Goal: Information Seeking & Learning: Learn about a topic

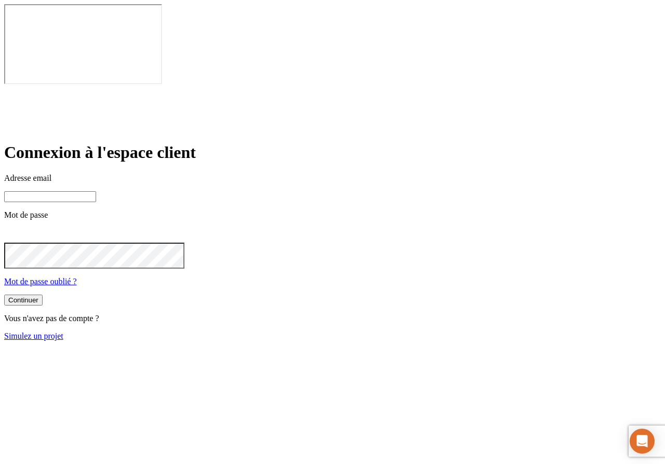
click at [96, 191] on input at bounding box center [50, 196] width 92 height 11
type input "james.bond+47@nalo.fr"
click at [43, 296] on button "Continuer" at bounding box center [23, 301] width 38 height 11
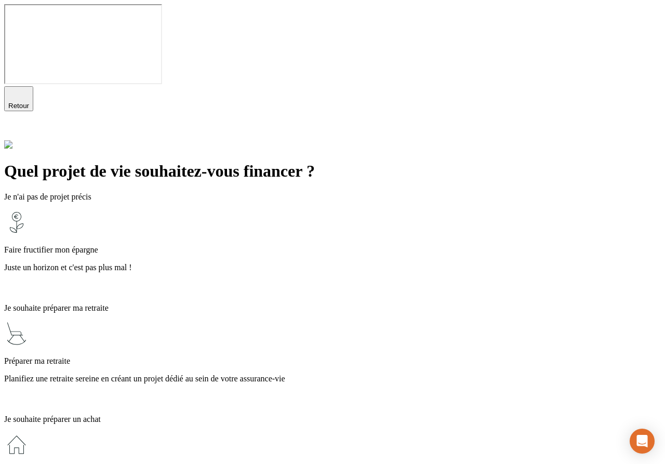
click at [275, 263] on p "Juste un horizon et c'est pas plus mal !" at bounding box center [332, 267] width 656 height 9
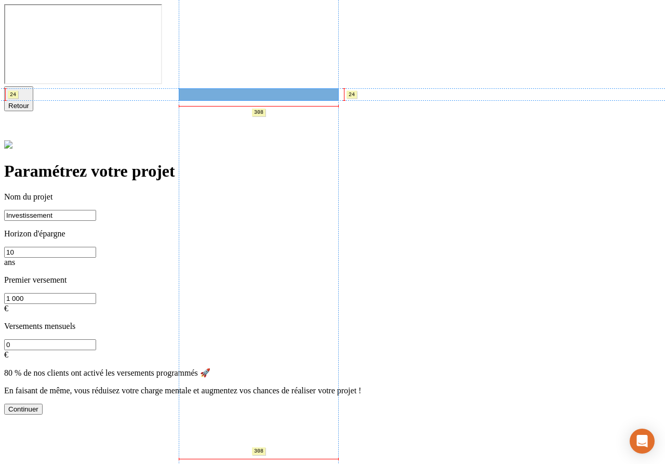
click at [195, 192] on p "Nom du projet" at bounding box center [332, 196] width 656 height 9
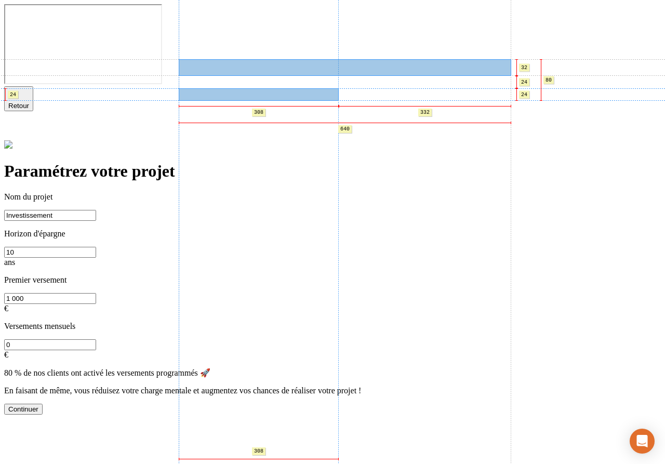
click at [206, 162] on h1 "Paramétrez votre projet" at bounding box center [332, 171] width 656 height 19
click at [209, 192] on p "Nom du projet" at bounding box center [332, 196] width 656 height 9
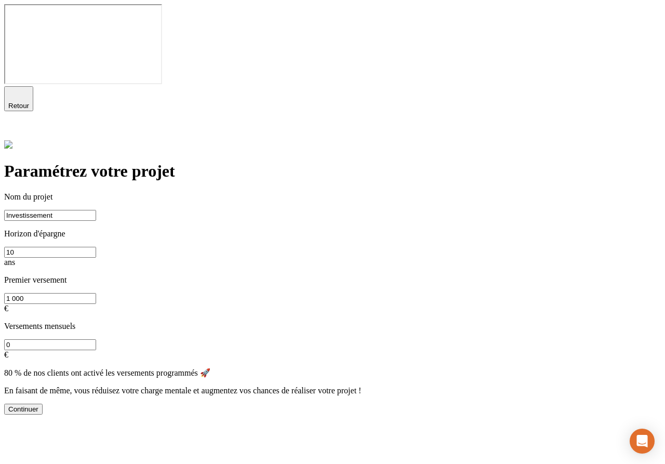
click at [233, 162] on div "Paramétrez votre projet Nom du projet Investissement Horizon d'épargne 10 ans P…" at bounding box center [332, 288] width 656 height 252
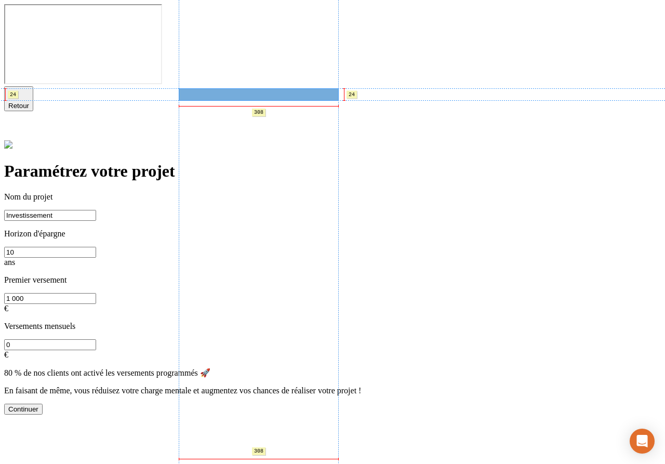
click at [231, 192] on p "Nom du projet" at bounding box center [332, 196] width 656 height 9
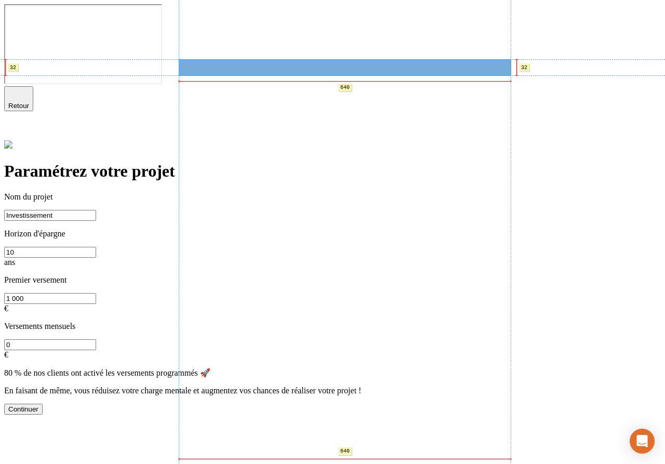
click at [228, 162] on h1 "Paramétrez votre projet" at bounding box center [332, 171] width 656 height 19
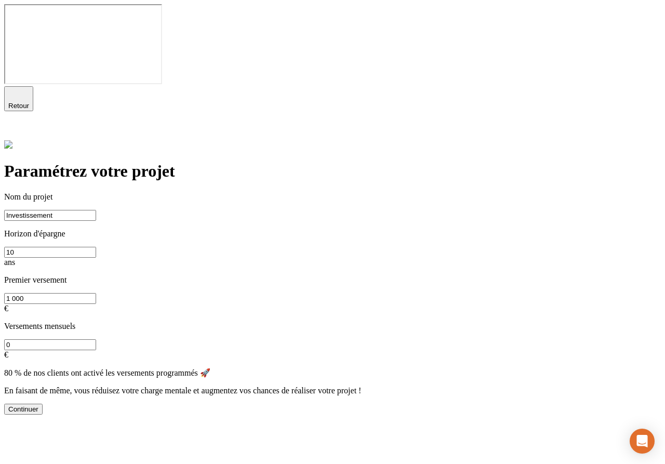
click at [17, 126] on icon at bounding box center [10, 132] width 12 height 12
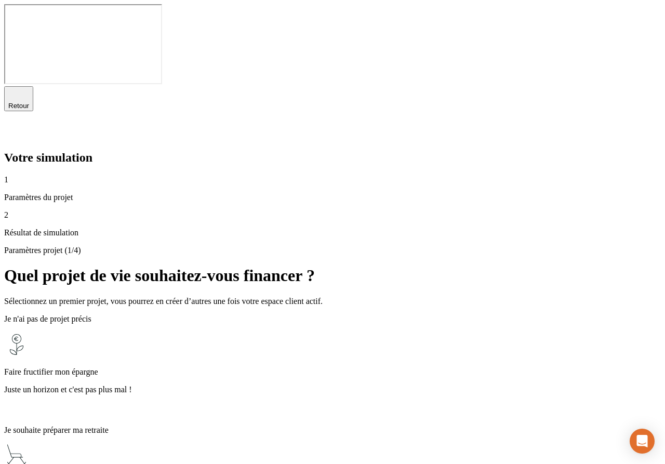
click at [311, 367] on p "Faire fructifier mon épargne" at bounding box center [332, 371] width 656 height 9
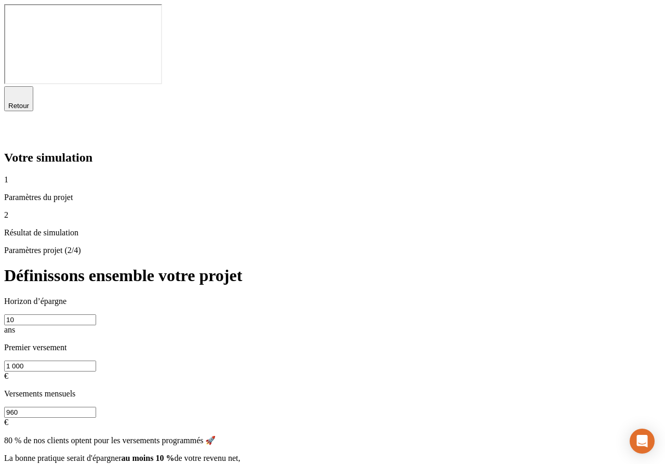
click at [23, 88] on icon "button" at bounding box center [18, 94] width 12 height 12
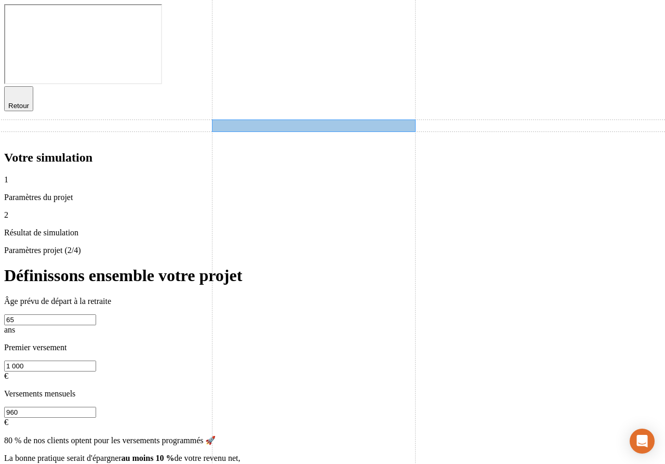
click at [271, 297] on p "Âge prévu de départ à la retraite" at bounding box center [332, 301] width 656 height 9
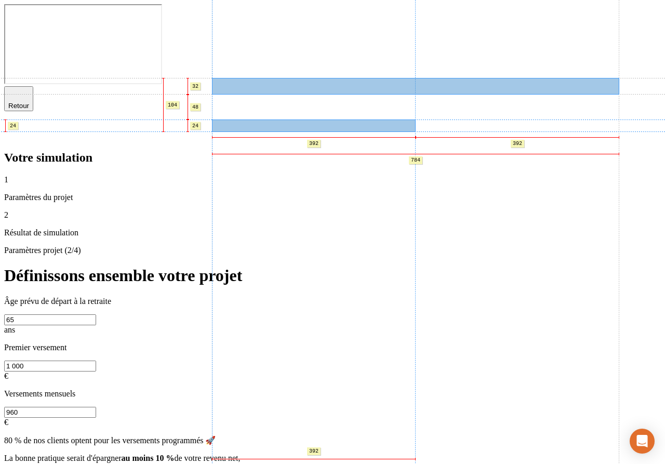
click at [284, 266] on h1 "Définissons ensemble votre projet" at bounding box center [332, 275] width 656 height 19
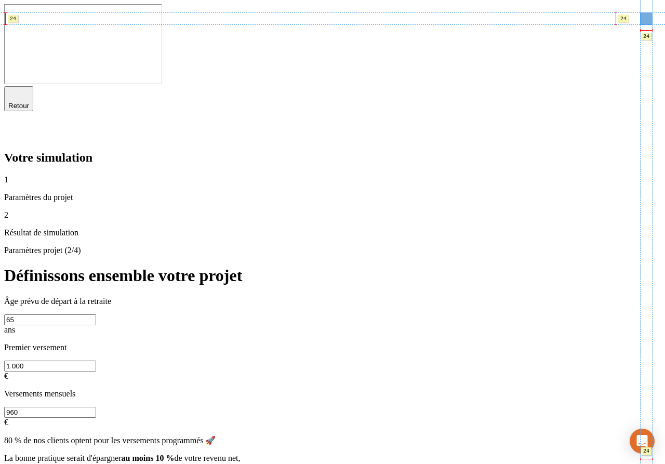
click at [17, 126] on icon at bounding box center [10, 132] width 12 height 12
click at [14, 128] on icon at bounding box center [10, 131] width 7 height 7
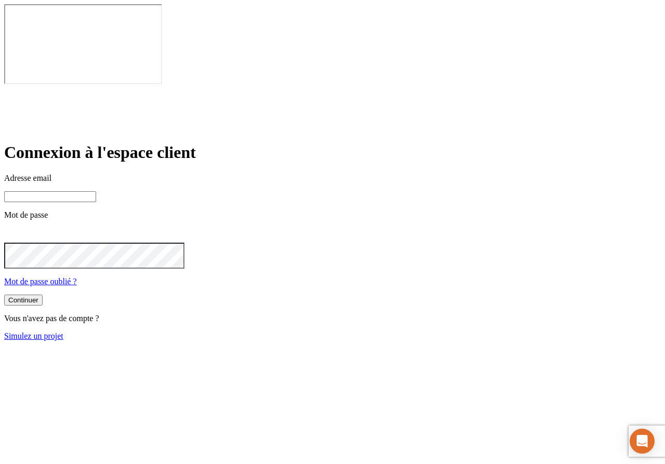
click at [96, 191] on input at bounding box center [50, 196] width 92 height 11
type input "james.bond+349@nalo.fr"
click at [436, 204] on div "Connexion à l'espace client Adresse email james.bond+349@nalo.fr Mot de passe M…" at bounding box center [332, 242] width 656 height 198
click at [17, 228] on icon at bounding box center [10, 234] width 12 height 12
click at [38, 296] on div "Continuer" at bounding box center [23, 300] width 30 height 8
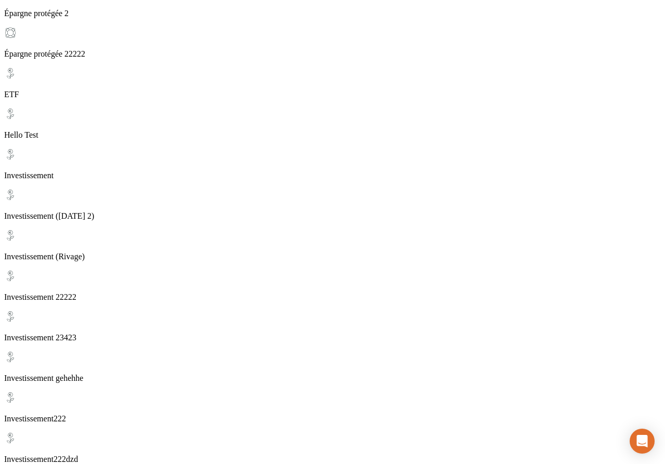
scroll to position [310, 0]
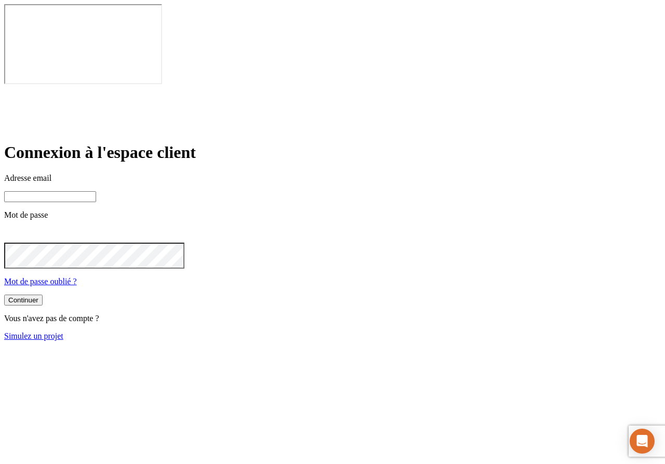
click at [96, 191] on input at bounding box center [50, 196] width 92 height 11
paste input "james.bond+227@nalo.fr"
type input "james.bond+227@nalo.fr"
click at [43, 296] on button "Continuer" at bounding box center [23, 301] width 38 height 11
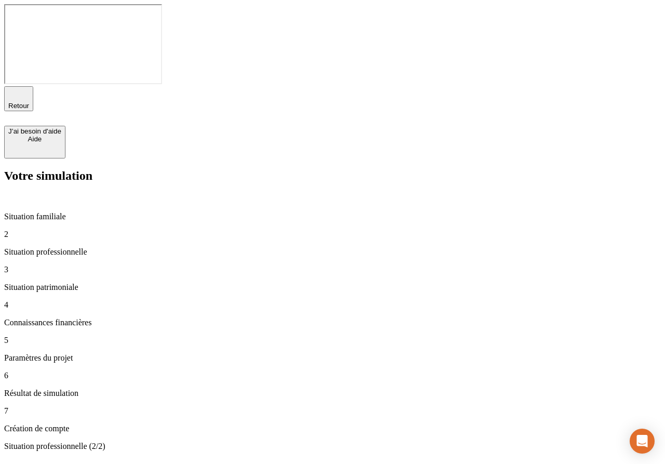
type input "50 000"
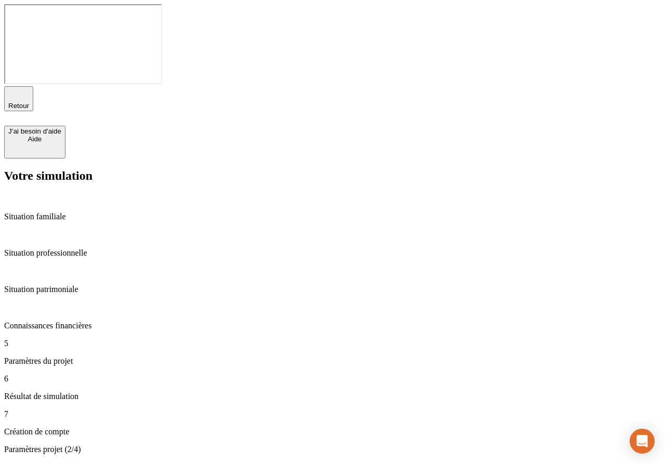
drag, startPoint x: 31, startPoint y: 17, endPoint x: -45, endPoint y: 280, distance: 274.7
click at [0, 280] on html "Retour J’ai besoin d'aide Aide Votre simulation Situation familiale Situation p…" at bounding box center [332, 347] width 665 height 694
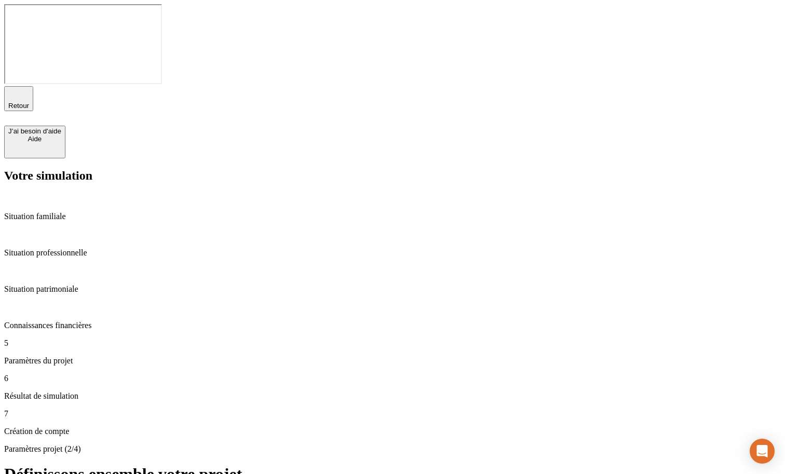
type input "24"
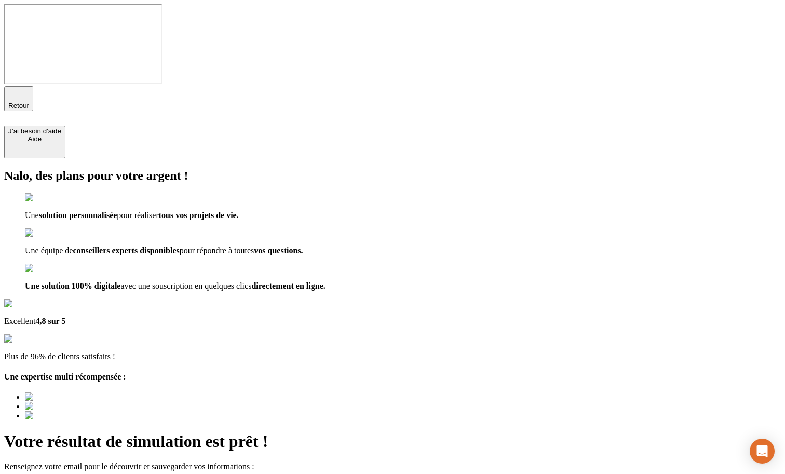
click at [29, 102] on span "Retour" at bounding box center [18, 106] width 21 height 8
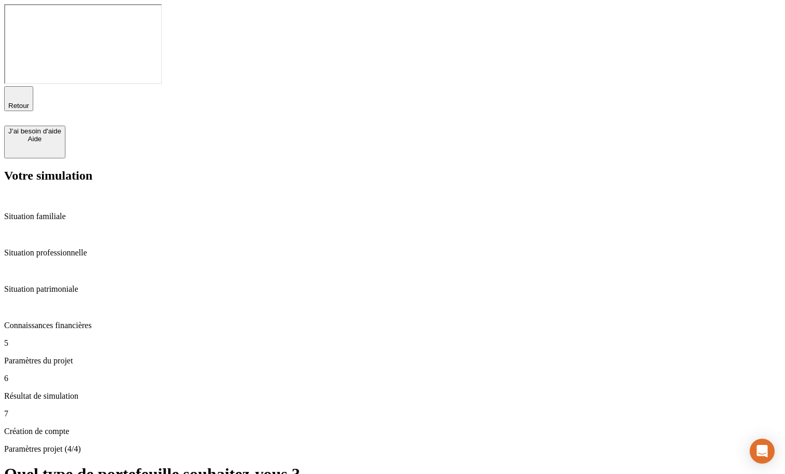
click at [29, 102] on span "Retour" at bounding box center [18, 106] width 21 height 8
click at [87, 302] on div "Connaissances financières" at bounding box center [392, 316] width 777 height 28
click at [87, 356] on p "Paramètres du projet" at bounding box center [392, 360] width 777 height 9
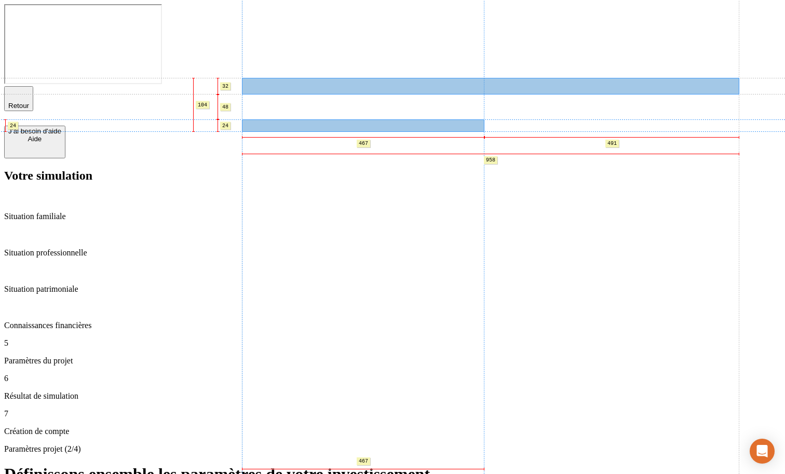
click at [289, 463] on h1 "Définissons ensemble les paramètres de votre investissement" at bounding box center [392, 474] width 777 height 19
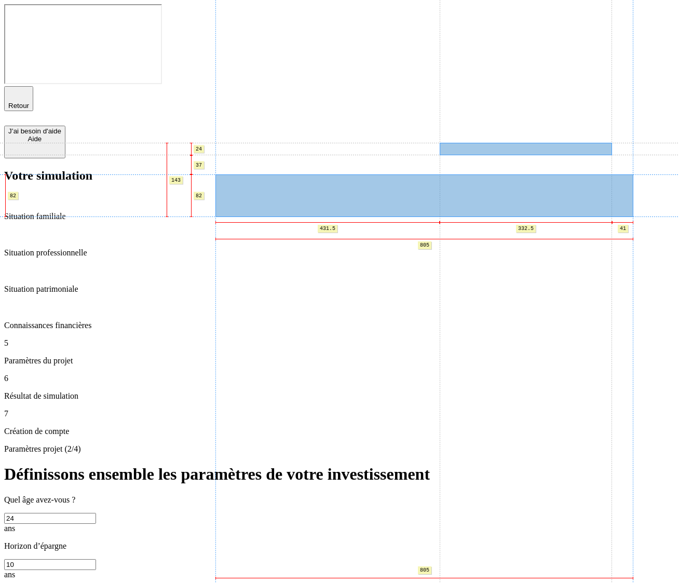
click at [96, 463] on input "24" at bounding box center [50, 518] width 92 height 11
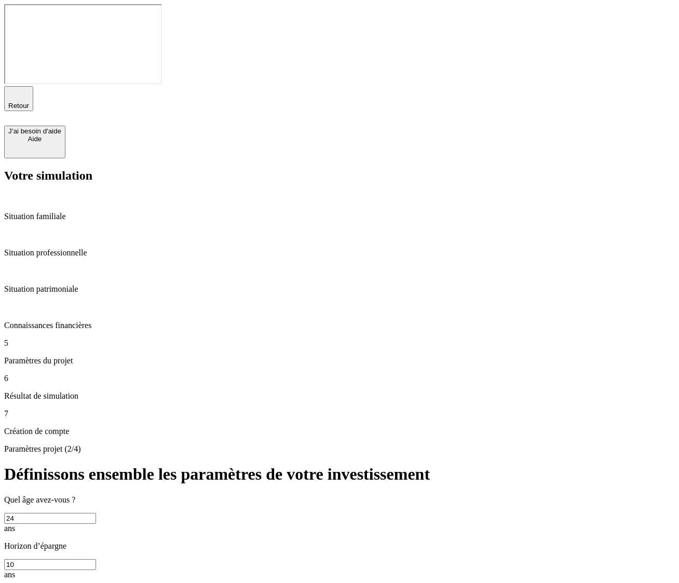
click at [96, 463] on input "24" at bounding box center [50, 518] width 92 height 11
type input "2"
click at [96, 463] on input "10" at bounding box center [50, 564] width 92 height 11
type input "1"
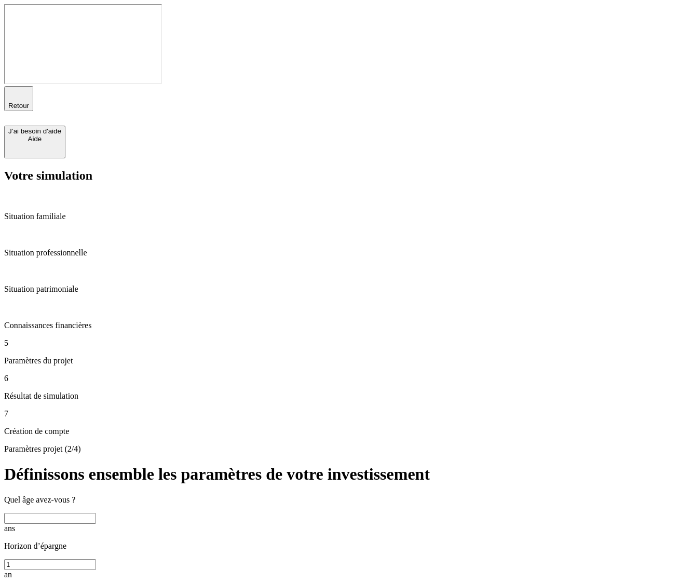
click at [96, 463] on input "text" at bounding box center [50, 518] width 92 height 11
type input "1"
click at [357, 463] on p "Quel âge avez-vous ?" at bounding box center [339, 499] width 671 height 9
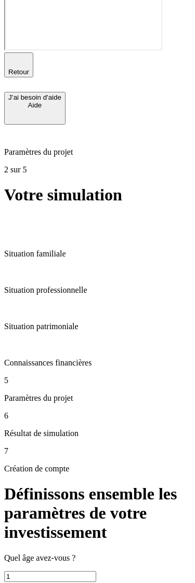
scroll to position [36, 0]
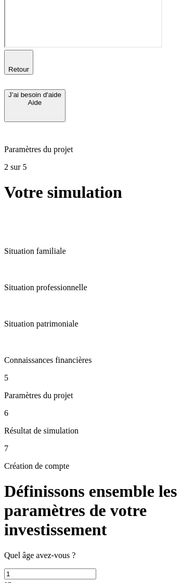
click at [15, 54] on icon "button" at bounding box center [18, 57] width 7 height 7
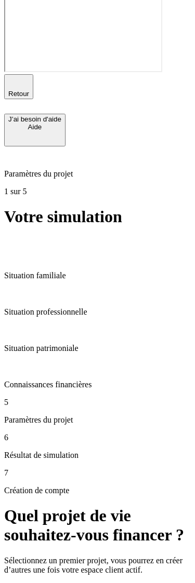
click at [15, 78] on icon "button" at bounding box center [18, 81] width 7 height 7
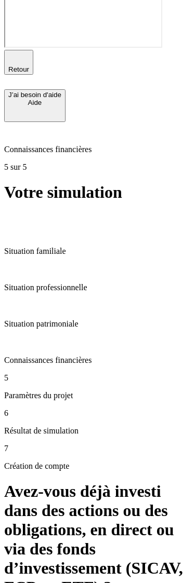
click at [15, 54] on icon "button" at bounding box center [18, 57] width 7 height 7
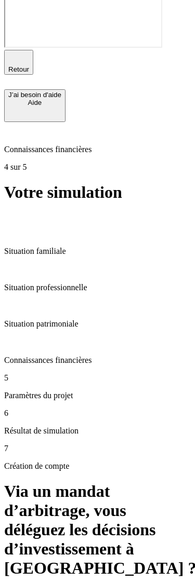
click at [15, 54] on icon "button" at bounding box center [18, 57] width 7 height 7
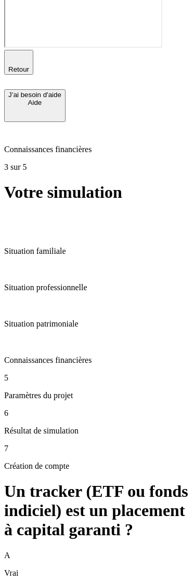
click at [15, 54] on icon "button" at bounding box center [18, 57] width 7 height 7
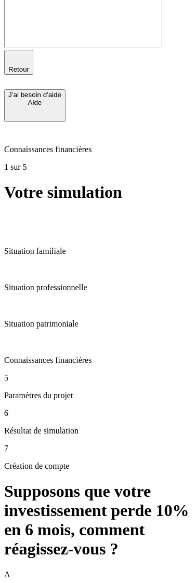
click at [15, 54] on icon "button" at bounding box center [18, 57] width 7 height 7
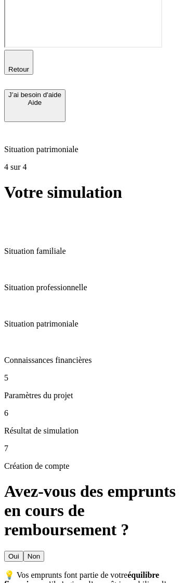
click at [23, 463] on button "Oui" at bounding box center [13, 556] width 19 height 11
click at [15, 54] on icon "button" at bounding box center [18, 57] width 7 height 7
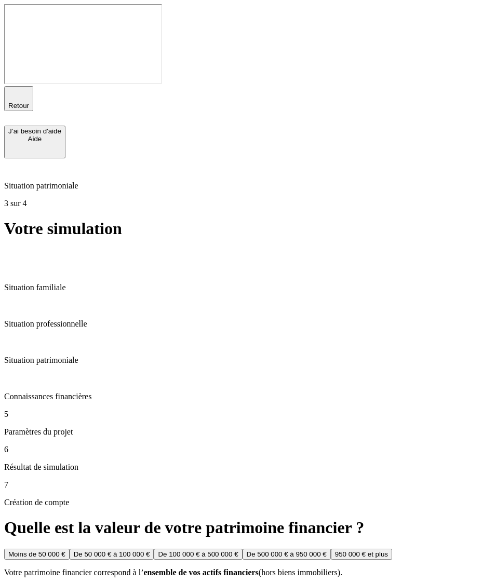
click at [15, 90] on icon "button" at bounding box center [18, 93] width 7 height 7
click at [15, 88] on icon "button" at bounding box center [18, 94] width 12 height 12
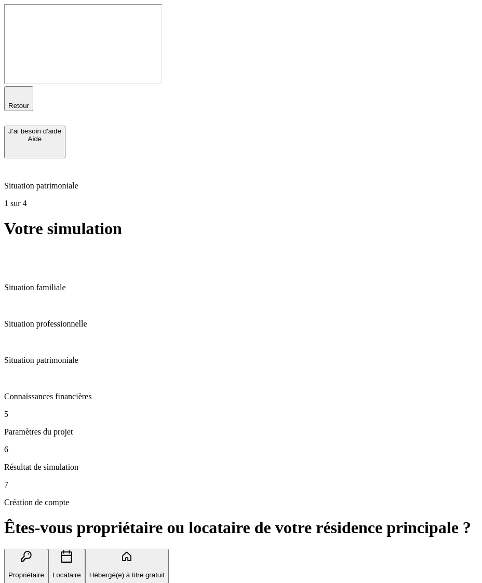
click at [15, 88] on icon "button" at bounding box center [18, 94] width 12 height 12
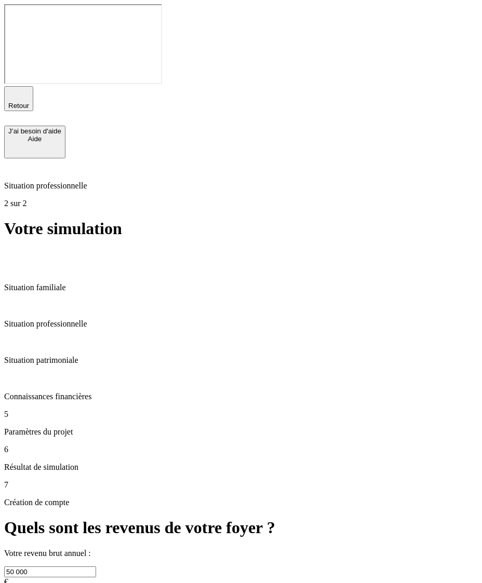
click at [15, 90] on icon "button" at bounding box center [18, 93] width 7 height 7
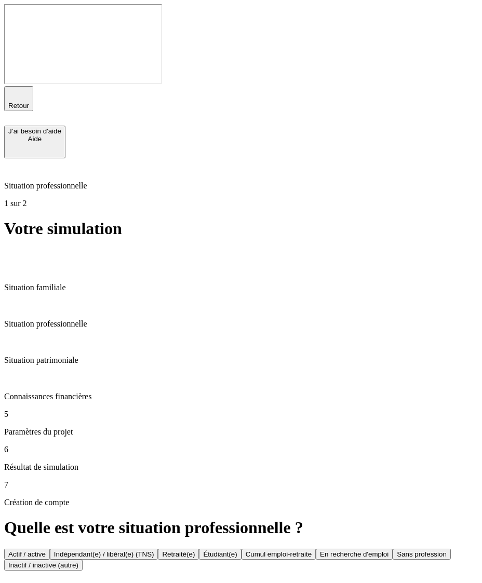
click at [15, 90] on icon "button" at bounding box center [18, 93] width 7 height 7
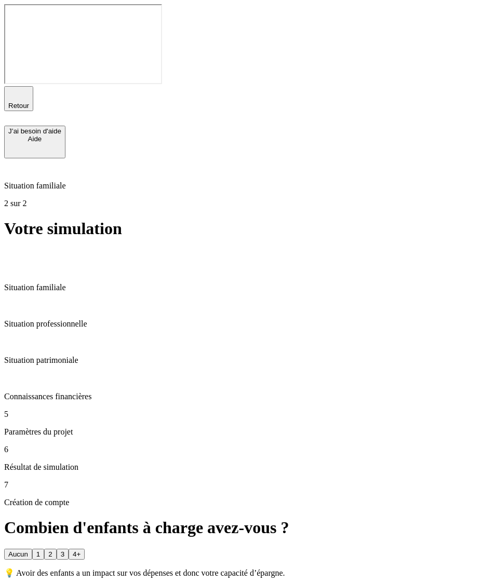
click at [15, 90] on icon "button" at bounding box center [18, 93] width 7 height 7
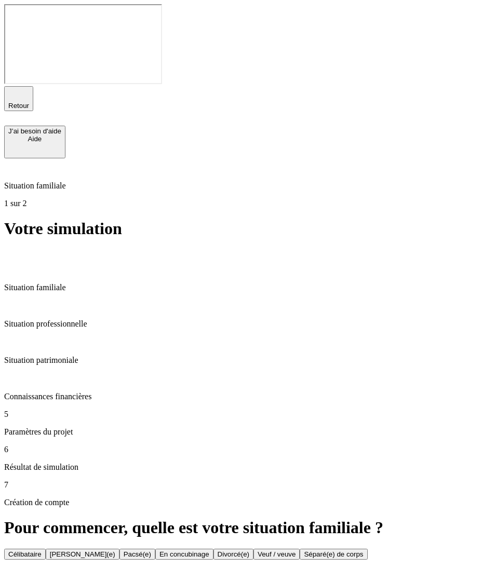
click at [46, 463] on button "Célibataire" at bounding box center [25, 554] width 42 height 11
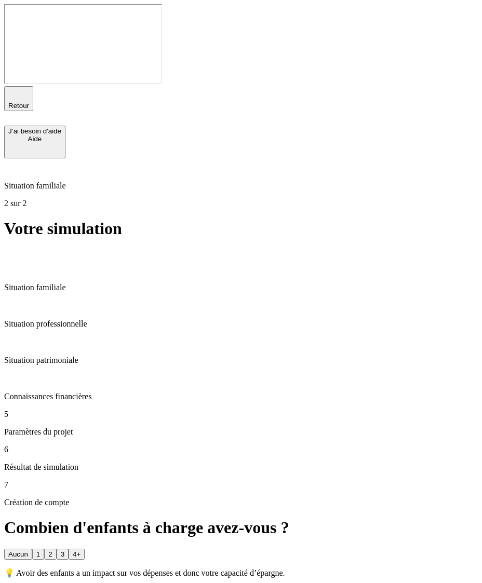
click at [28, 463] on div "Aucun" at bounding box center [18, 555] width 20 height 8
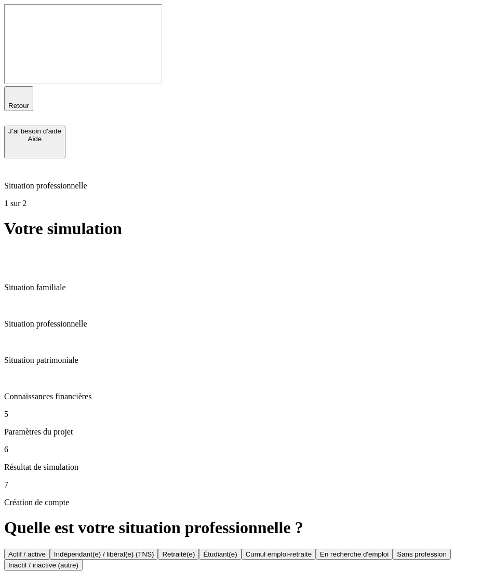
click at [199, 463] on button "Retraité(e)" at bounding box center [178, 554] width 41 height 11
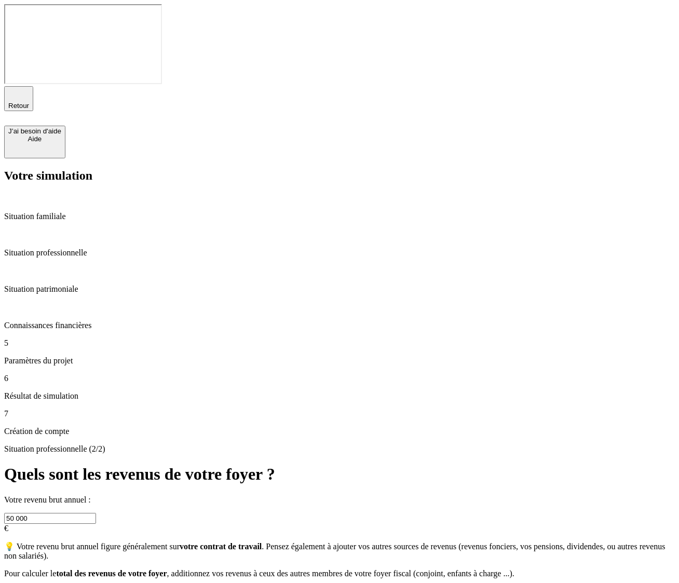
click at [34, 463] on button "Valider" at bounding box center [19, 592] width 30 height 11
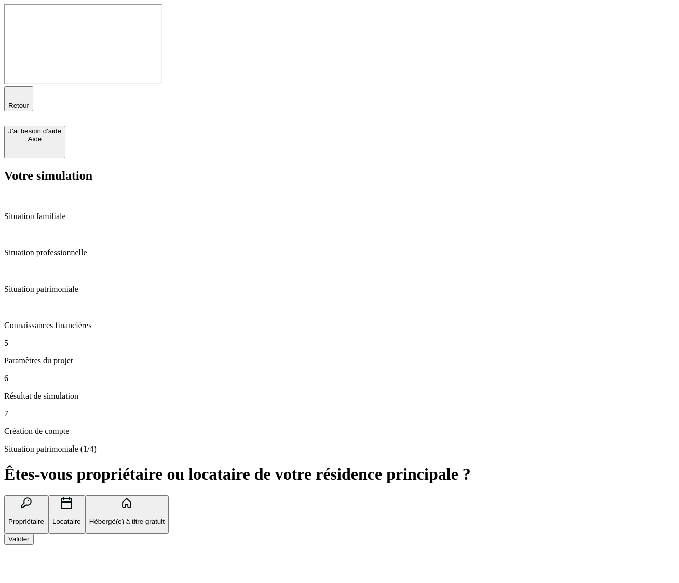
click at [85, 463] on button "Locataire" at bounding box center [66, 514] width 37 height 39
click at [305, 463] on p "Quel est votre loyer actuel ?" at bounding box center [339, 546] width 671 height 9
click at [85, 463] on button "Locataire" at bounding box center [66, 514] width 37 height 39
click at [96, 463] on input "text" at bounding box center [50, 565] width 92 height 11
type input "700"
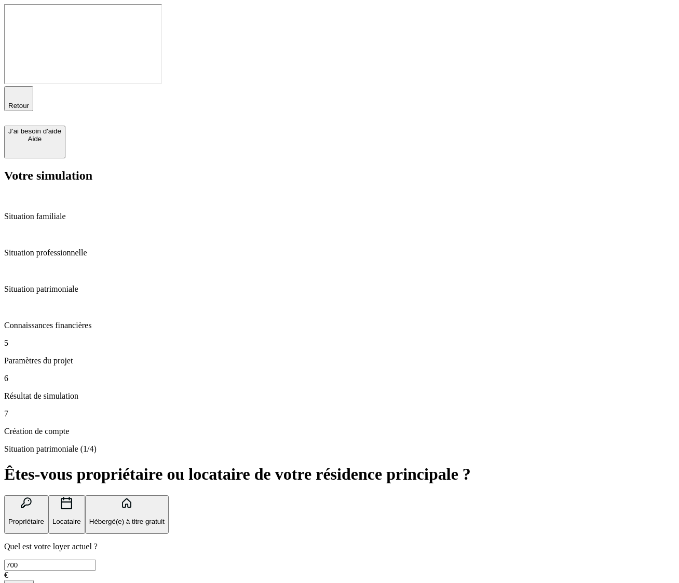
click at [30, 463] on div "Valider" at bounding box center [18, 586] width 21 height 8
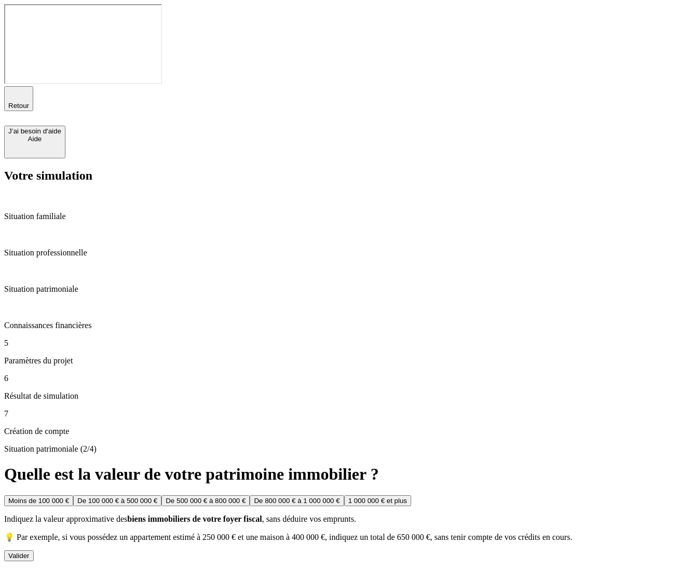
click at [73, 463] on button "Moins de 100 000 €" at bounding box center [38, 500] width 69 height 11
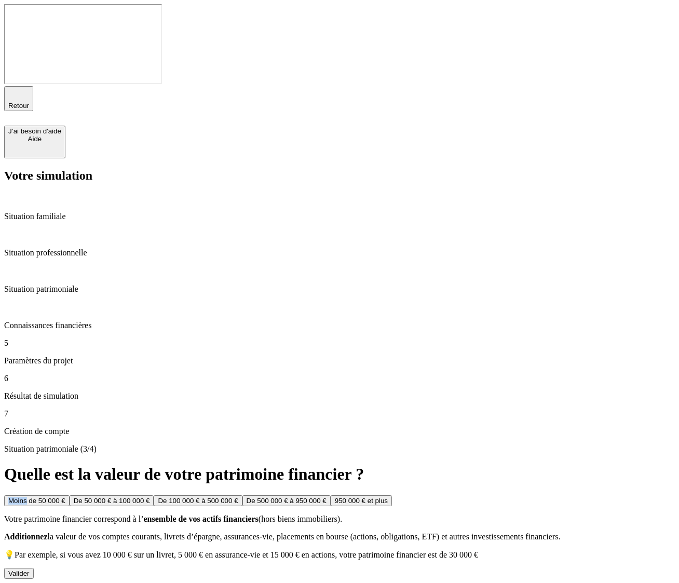
click at [70, 463] on button "Moins de 50 000 €" at bounding box center [36, 500] width 65 height 11
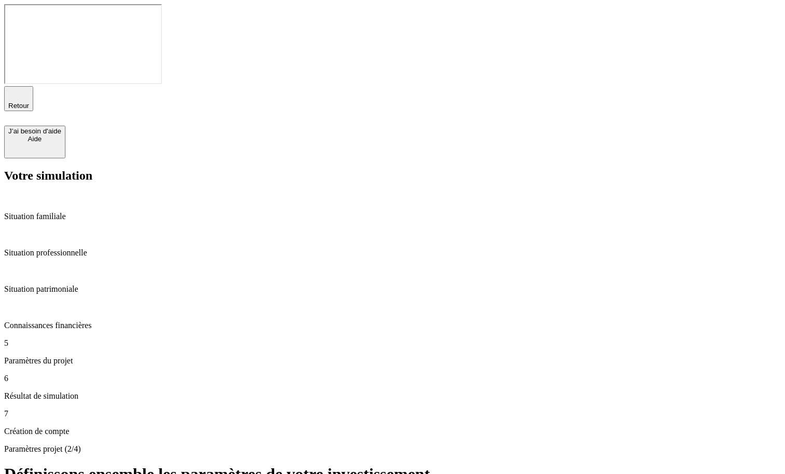
drag, startPoint x: 326, startPoint y: 178, endPoint x: 465, endPoint y: 217, distance: 144.5
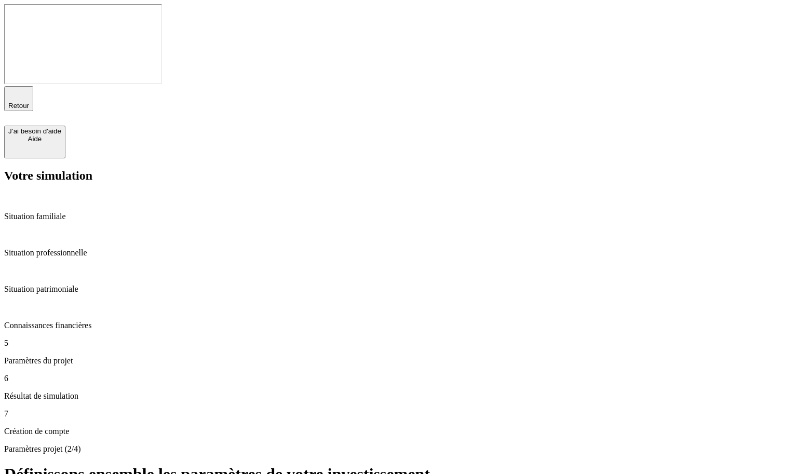
type input "18"
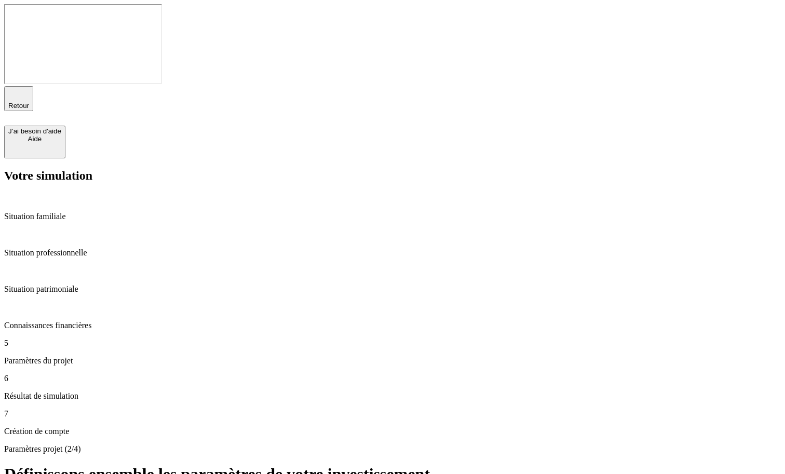
click at [75, 321] on p "Connaissances financières" at bounding box center [392, 325] width 777 height 9
click at [99, 248] on p "Situation professionnelle" at bounding box center [392, 252] width 777 height 9
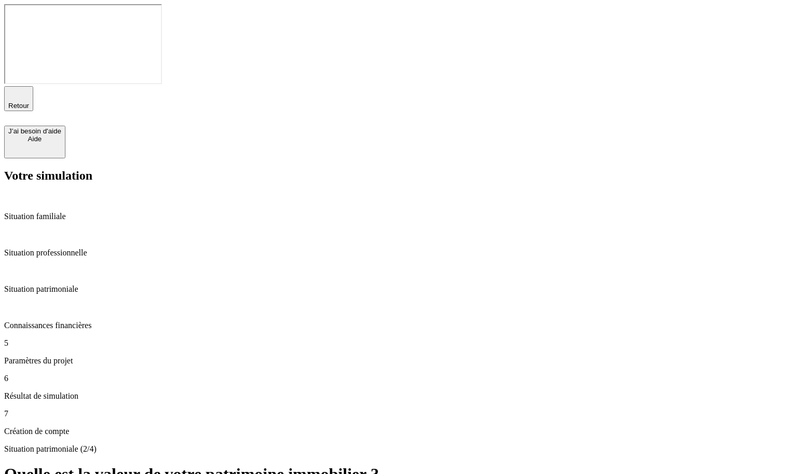
click at [68, 356] on p "Paramètres du projet" at bounding box center [392, 360] width 777 height 9
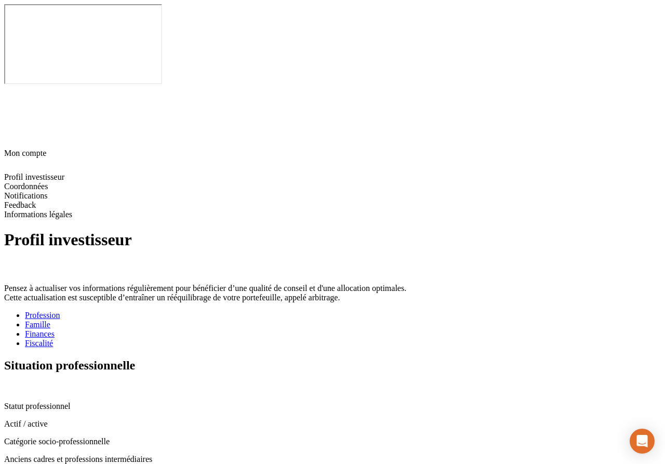
click at [500, 358] on div "Situation professionnelle" at bounding box center [332, 375] width 656 height 35
click at [12, 383] on icon at bounding box center [8, 387] width 8 height 8
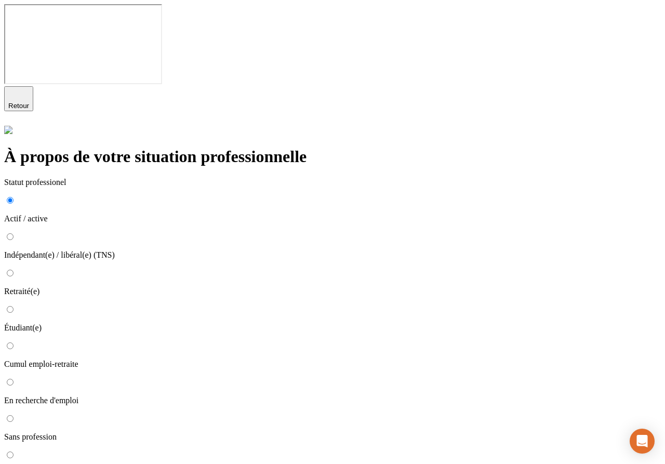
scroll to position [51, 0]
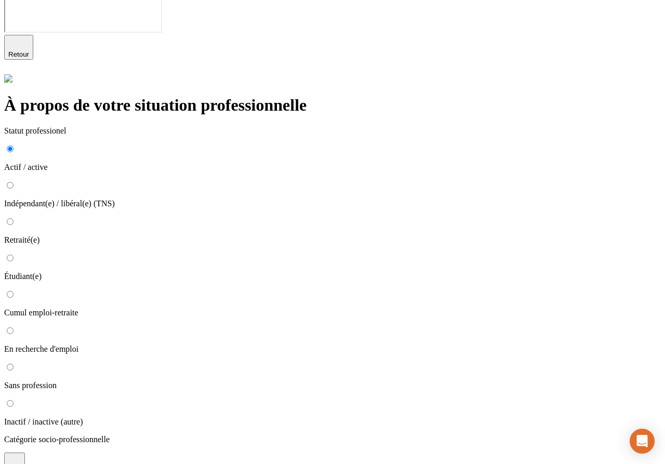
click at [29, 50] on span "Retour" at bounding box center [18, 54] width 21 height 8
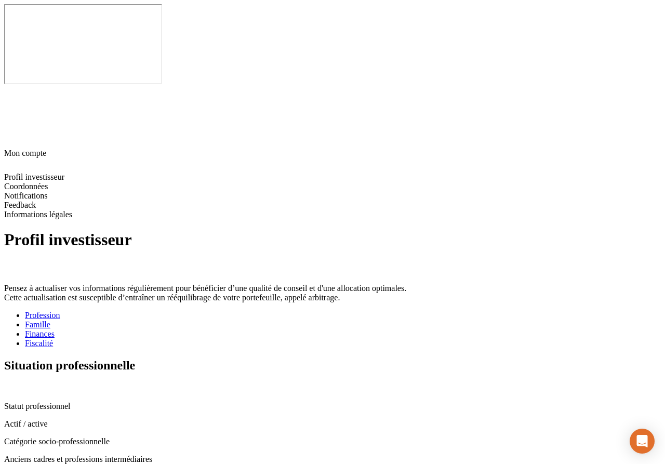
click at [12, 383] on icon at bounding box center [8, 387] width 8 height 8
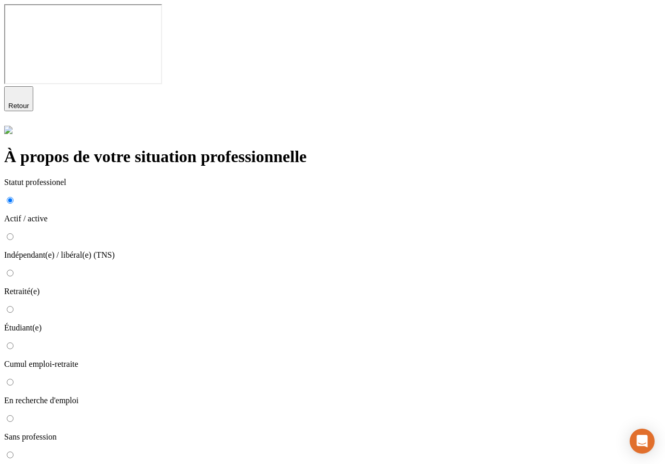
click at [193, 269] on label "Retraité(e)" at bounding box center [332, 282] width 656 height 27
click at [14, 270] on input "Retraité(e)" at bounding box center [10, 273] width 7 height 7
radio input "true"
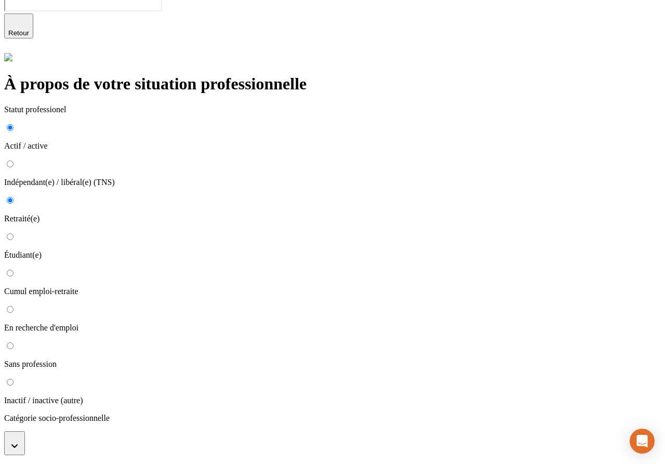
scroll to position [106, 0]
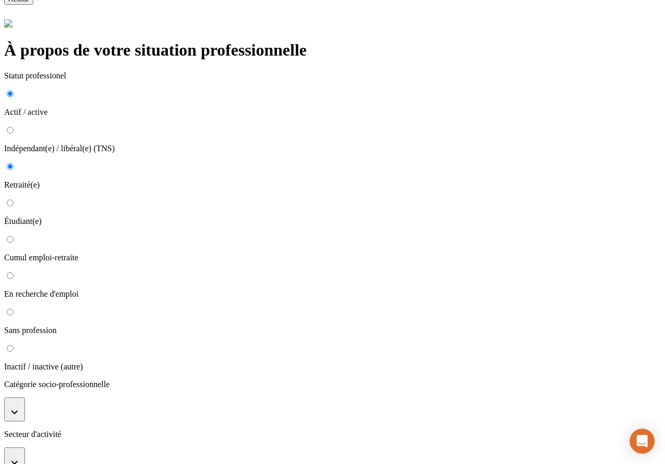
click at [25, 397] on button "button" at bounding box center [14, 409] width 21 height 24
click at [225, 447] on p "Anciens artisans, commerçants, chefs d'entreprises" at bounding box center [343, 451] width 636 height 9
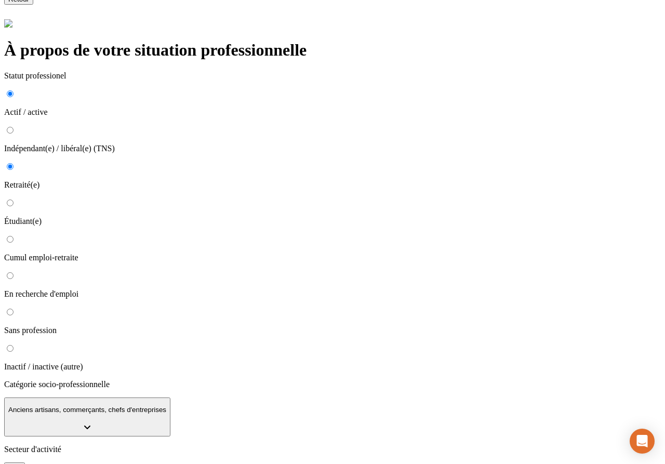
type input "gdfgdgdf"
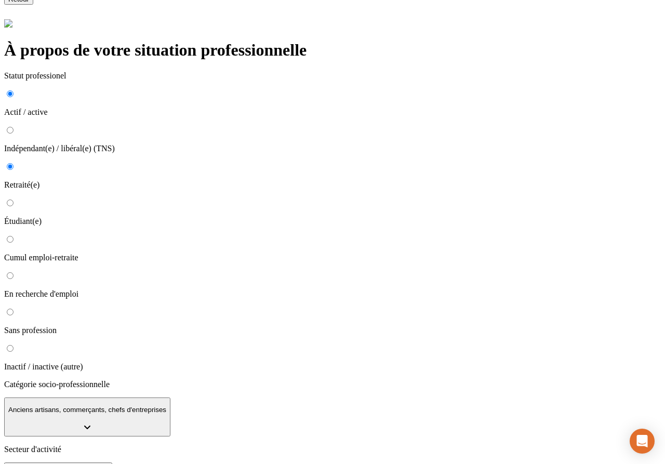
type input "2020"
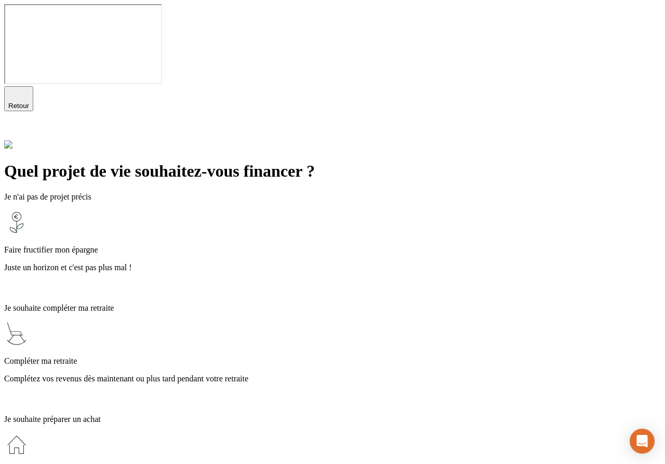
click at [274, 263] on p "Juste un horizon et c'est pas plus mal !" at bounding box center [332, 267] width 656 height 9
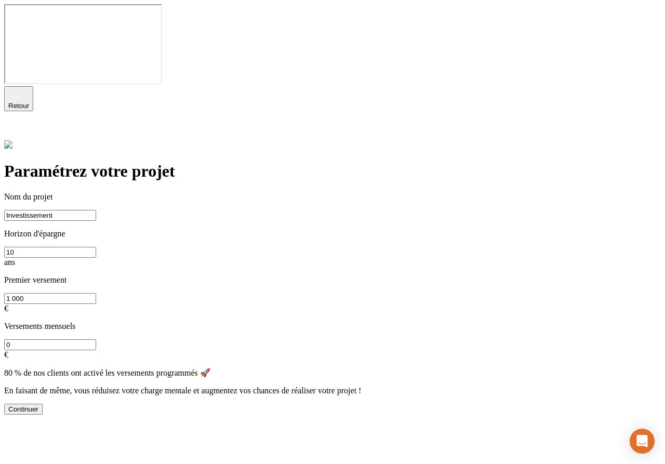
click at [29, 102] on span "Retour" at bounding box center [18, 106] width 21 height 8
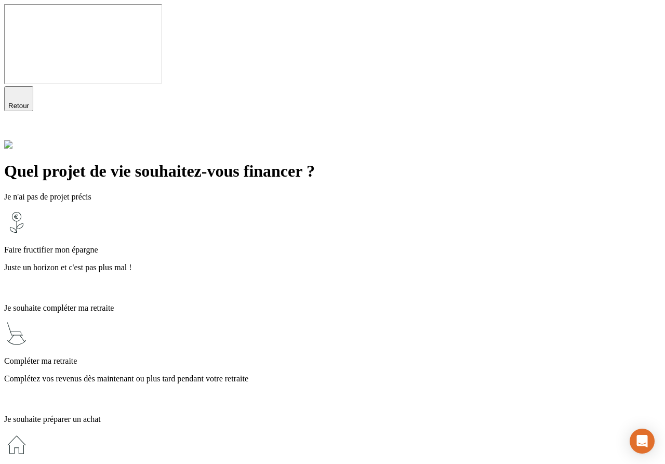
click at [251, 356] on p "Compléter ma retraite" at bounding box center [332, 360] width 656 height 9
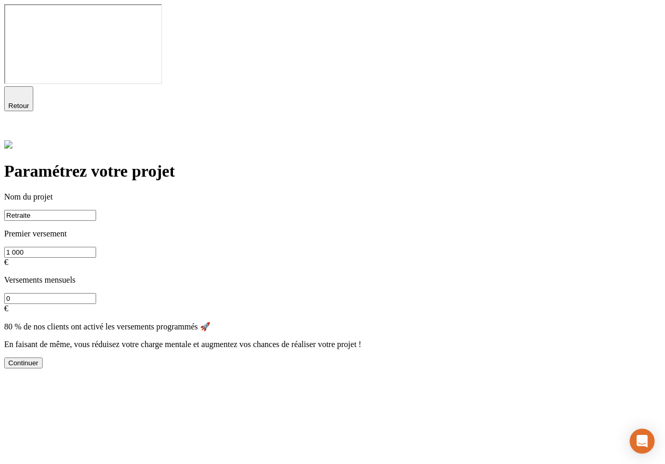
click at [29, 102] on span "Retour" at bounding box center [18, 106] width 21 height 8
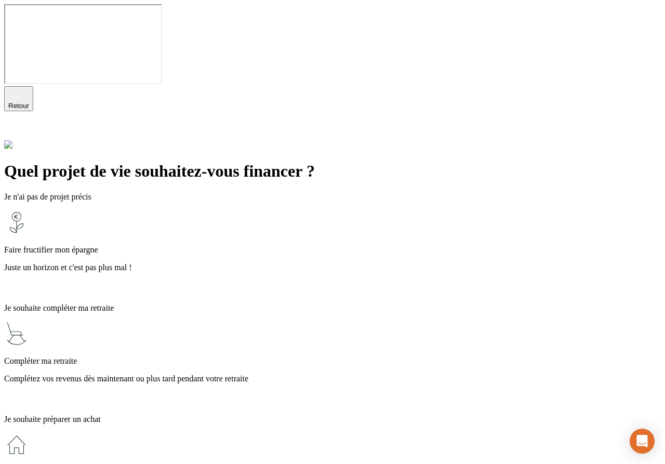
click at [278, 321] on div "Compléter ma retraite Complétez vos revenus dès maintenant ou plus tard pendant…" at bounding box center [332, 363] width 656 height 85
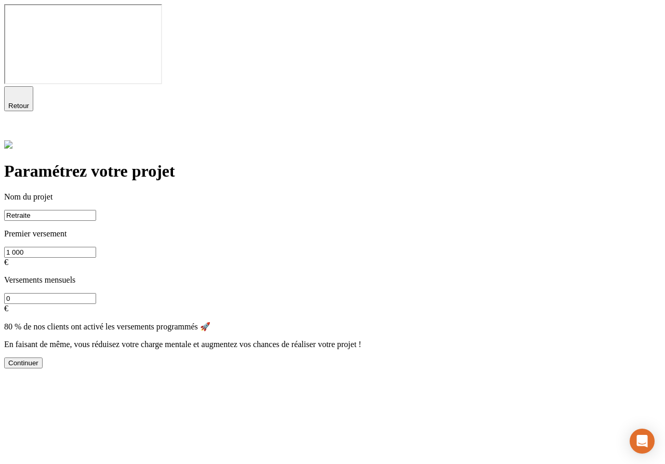
click at [14, 128] on icon at bounding box center [10, 131] width 7 height 7
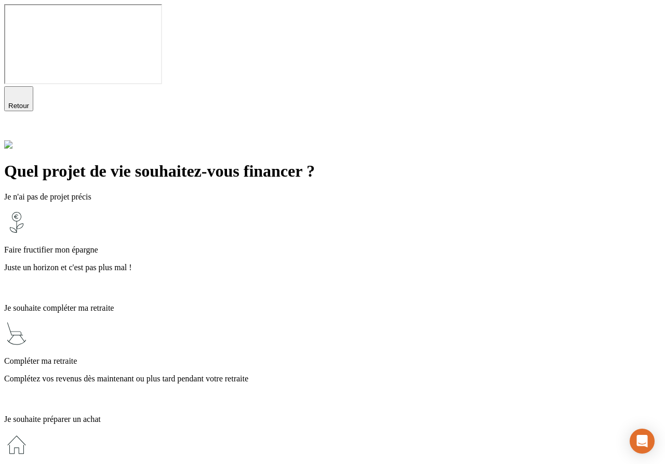
click at [17, 126] on icon at bounding box center [10, 132] width 12 height 12
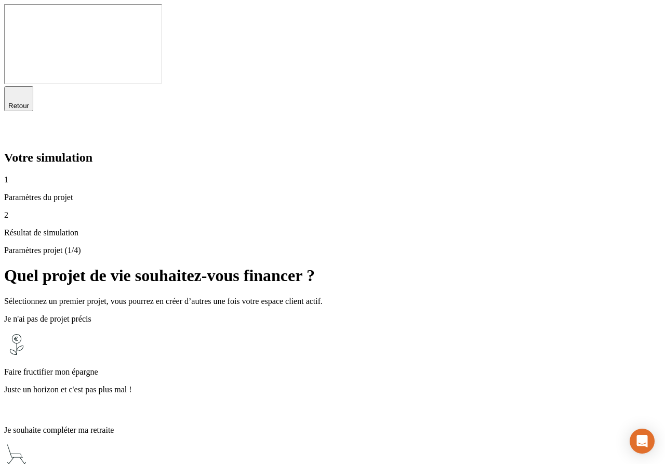
click at [292, 385] on p "Juste un horizon et c'est pas plus mal !" at bounding box center [332, 389] width 656 height 9
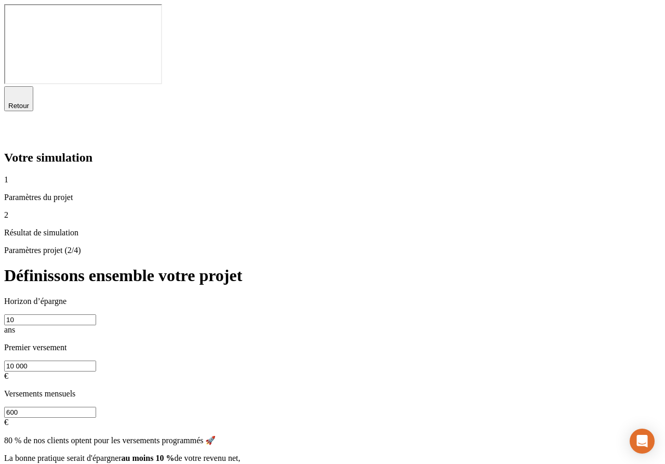
click at [29, 102] on span "Retour" at bounding box center [18, 106] width 21 height 8
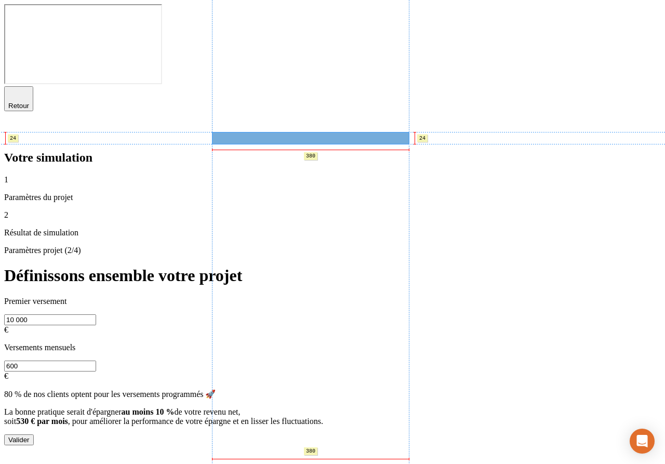
click at [231, 297] on p "Premier versement" at bounding box center [332, 301] width 656 height 9
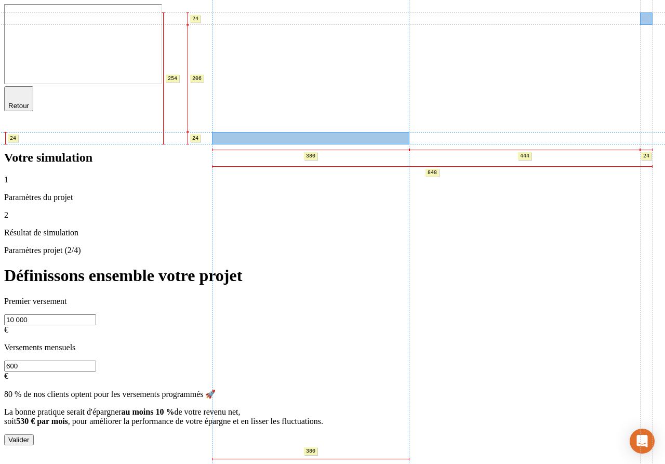
click at [17, 126] on icon at bounding box center [10, 132] width 12 height 12
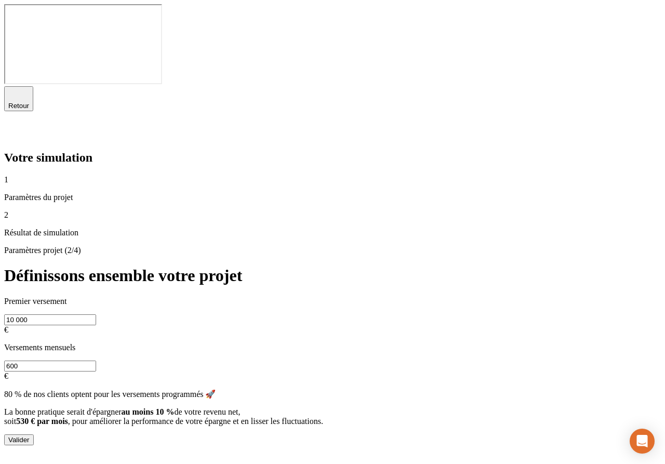
click at [17, 126] on icon at bounding box center [10, 132] width 12 height 12
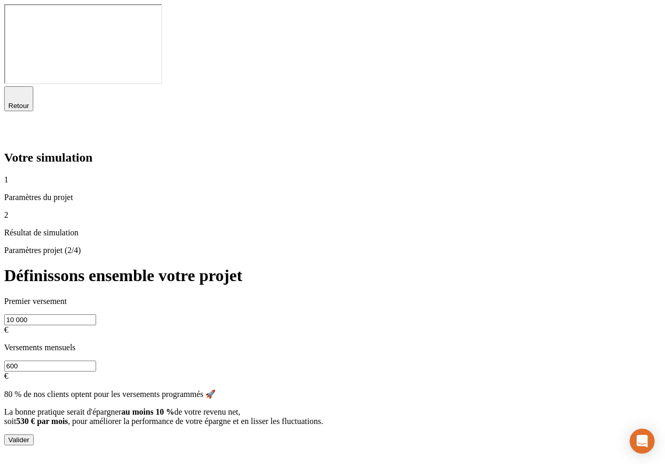
click at [29, 102] on span "Retour" at bounding box center [18, 106] width 21 height 8
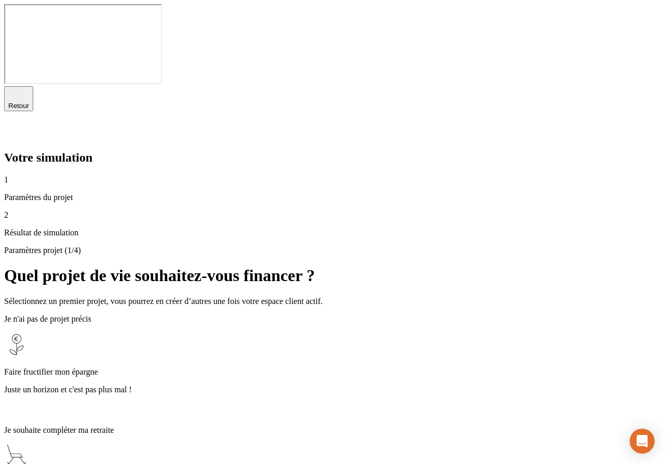
click at [306, 385] on p "Juste un horizon et c'est pas plus mal !" at bounding box center [332, 389] width 656 height 9
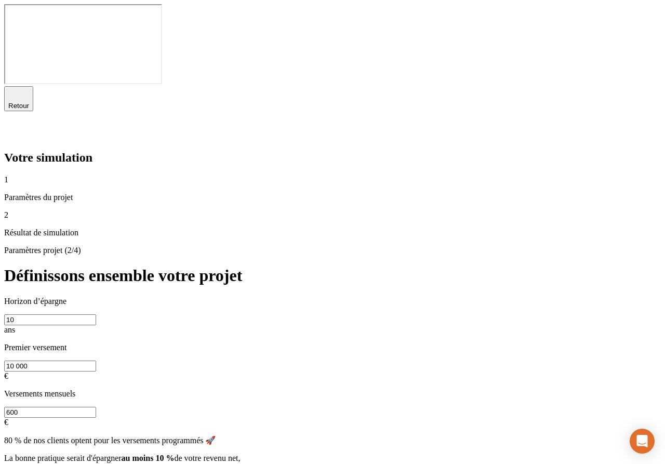
click at [29, 102] on span "Retour" at bounding box center [18, 106] width 21 height 8
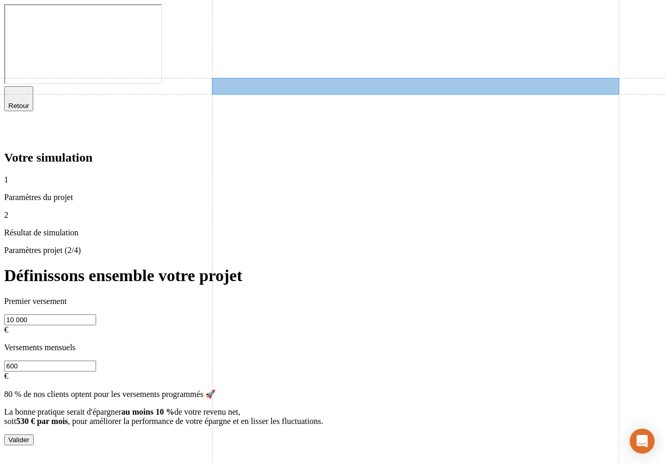
click at [271, 266] on h1 "Définissons ensemble votre projet" at bounding box center [332, 275] width 656 height 19
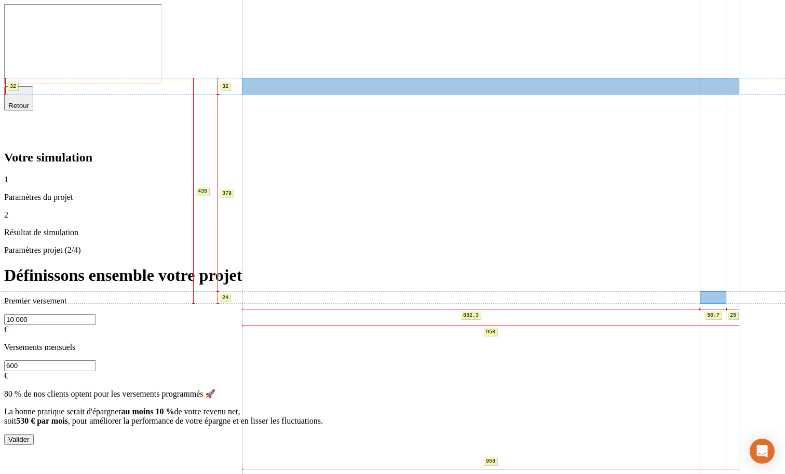
click at [30, 436] on div "Valider" at bounding box center [18, 440] width 21 height 8
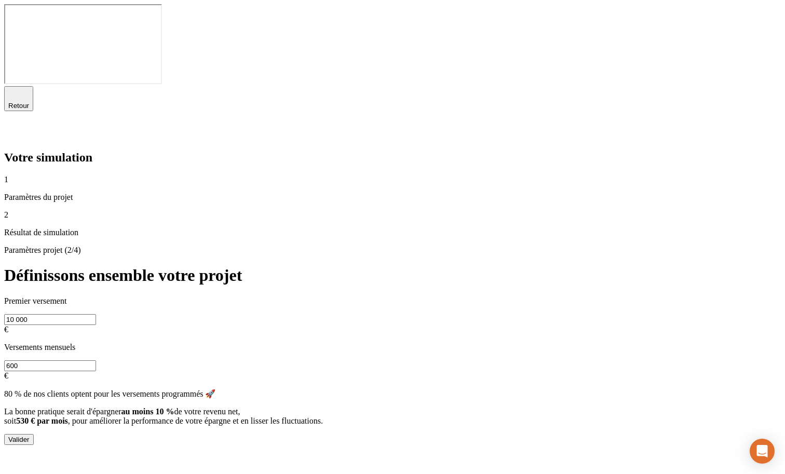
click at [34, 434] on button "Valider" at bounding box center [19, 439] width 30 height 11
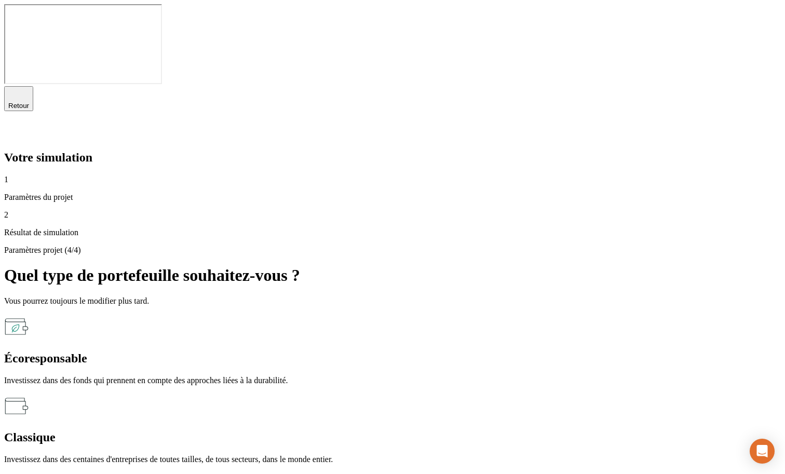
click at [547, 431] on h2 "Classique" at bounding box center [392, 438] width 777 height 14
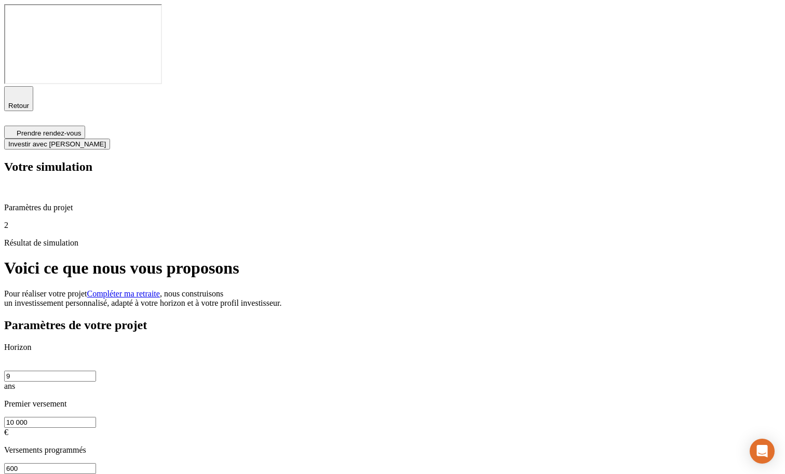
click at [19, 110] on span "button" at bounding box center [19, 110] width 0 height 0
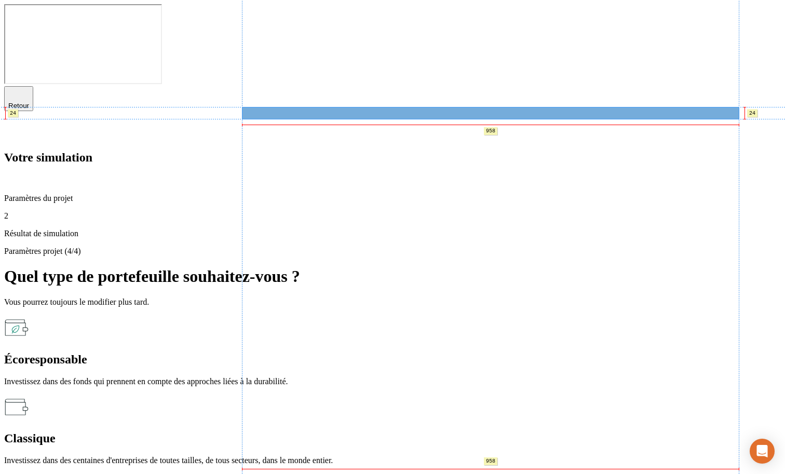
click at [291, 298] on p "Vous pourrez toujours le modifier plus tard." at bounding box center [392, 302] width 777 height 9
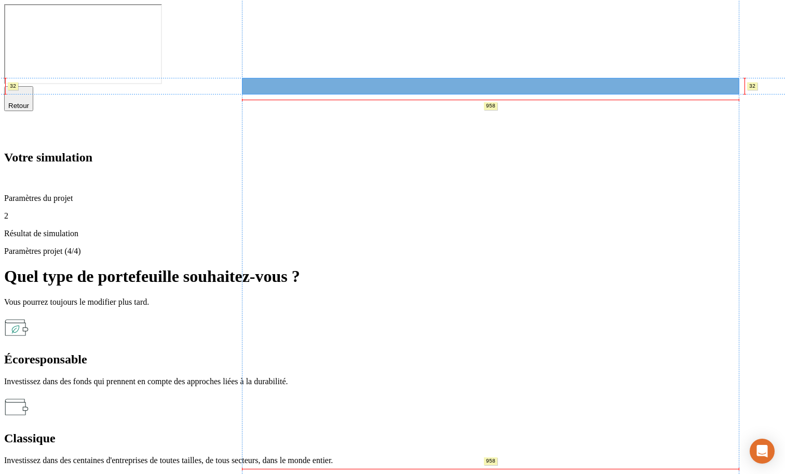
click at [294, 267] on h1 "Quel type de portefeuille souhaitez-vous ?" at bounding box center [392, 276] width 777 height 19
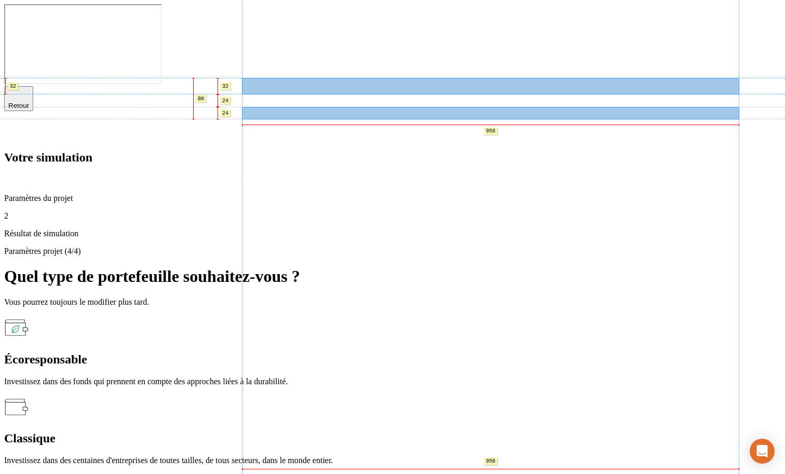
click at [284, 298] on p "Vous pourrez toujours le modifier plus tard." at bounding box center [392, 302] width 777 height 9
click at [281, 267] on h1 "Quel type de portefeuille souhaitez-vous ?" at bounding box center [392, 276] width 777 height 19
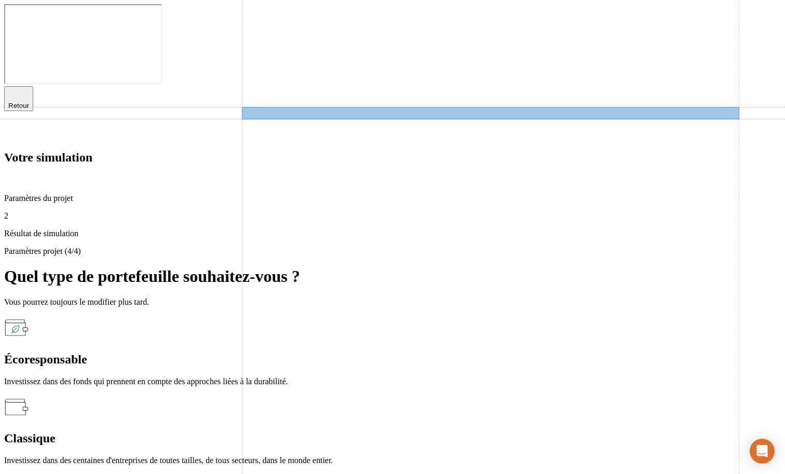
click at [274, 298] on p "Vous pourrez toujours le modifier plus tard." at bounding box center [392, 302] width 777 height 9
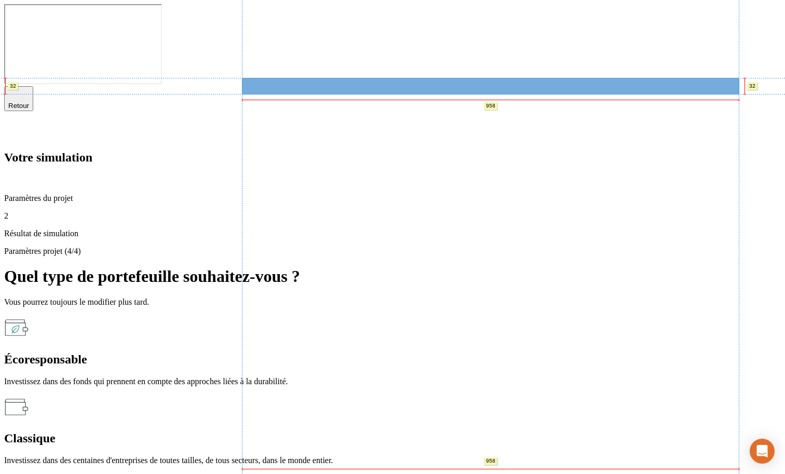
click at [312, 267] on h1 "Quel type de portefeuille souhaitez-vous ?" at bounding box center [392, 276] width 777 height 19
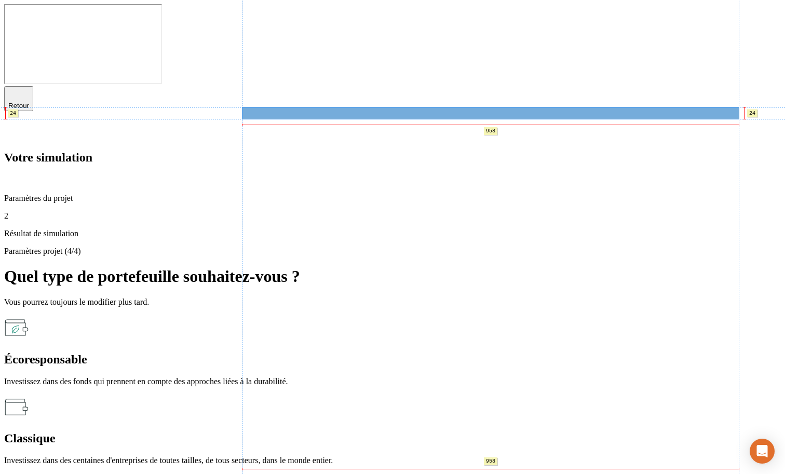
click at [278, 298] on p "Vous pourrez toujours le modifier plus tard." at bounding box center [392, 302] width 777 height 9
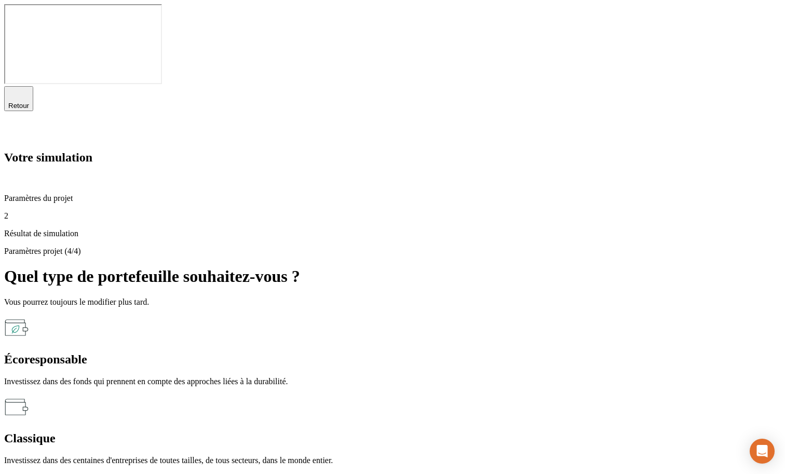
click at [17, 126] on icon at bounding box center [10, 132] width 12 height 12
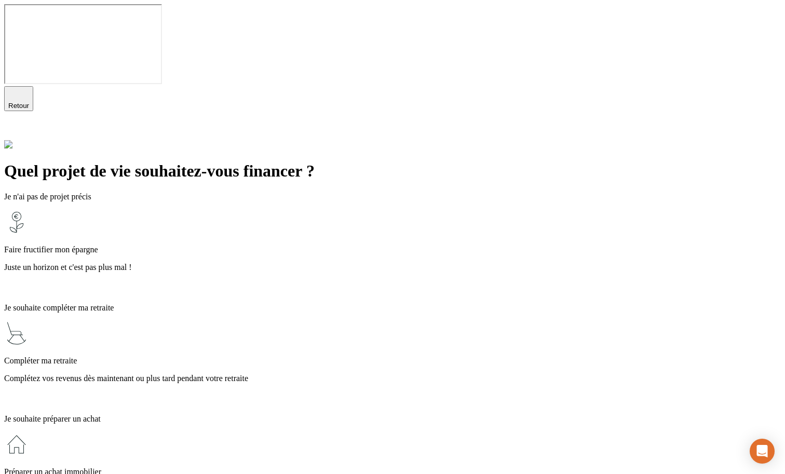
click at [304, 210] on div "Faire fructifier mon épargne Juste un horizon et c'est pas plus mal !" at bounding box center [392, 252] width 777 height 85
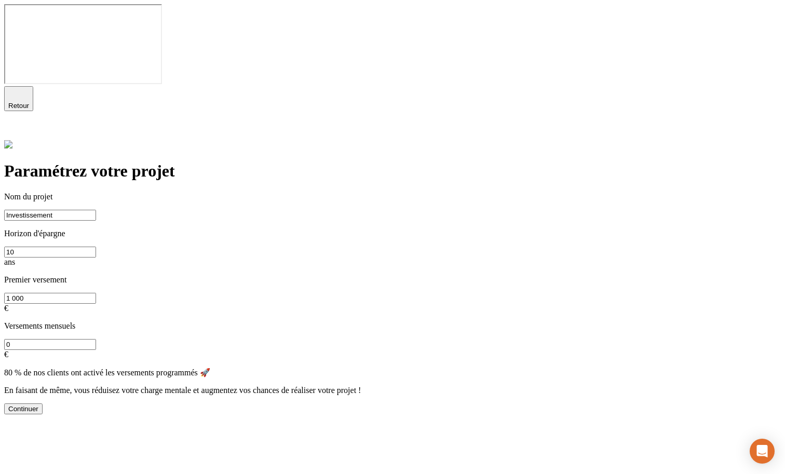
click at [38, 405] on div "Continuer" at bounding box center [23, 409] width 30 height 8
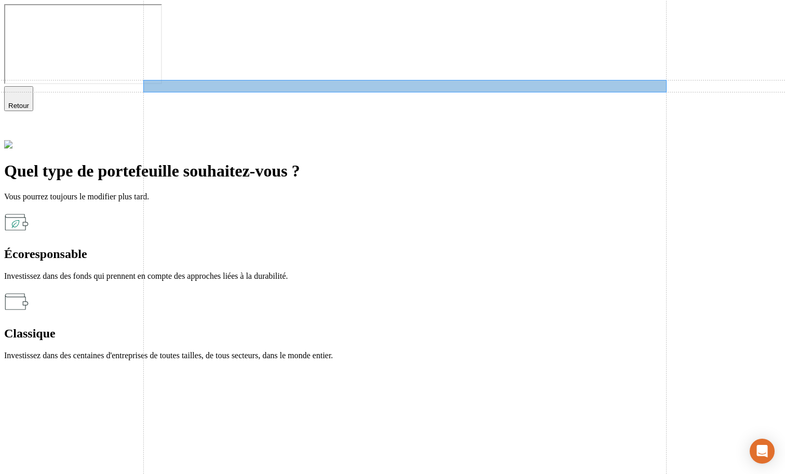
click at [306, 192] on p "Vous pourrez toujours le modifier plus tard." at bounding box center [392, 196] width 777 height 9
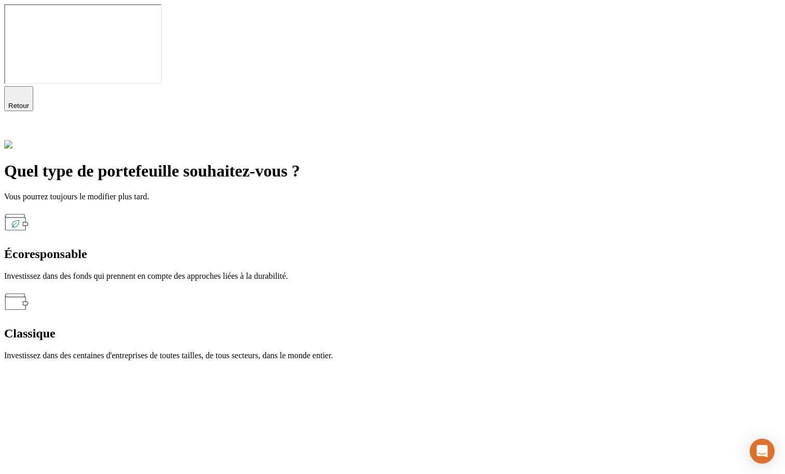
click at [14, 128] on icon at bounding box center [10, 131] width 7 height 7
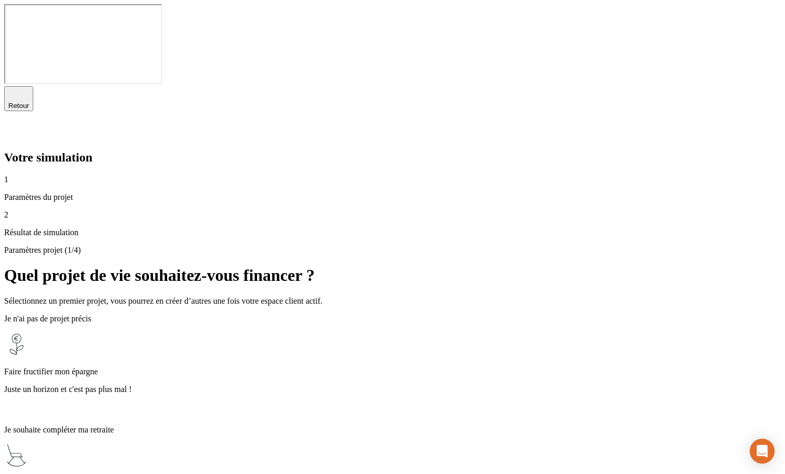
click at [341, 332] on div "Faire fructifier mon épargne Juste un horizon et c'est pas plus mal !" at bounding box center [392, 374] width 777 height 85
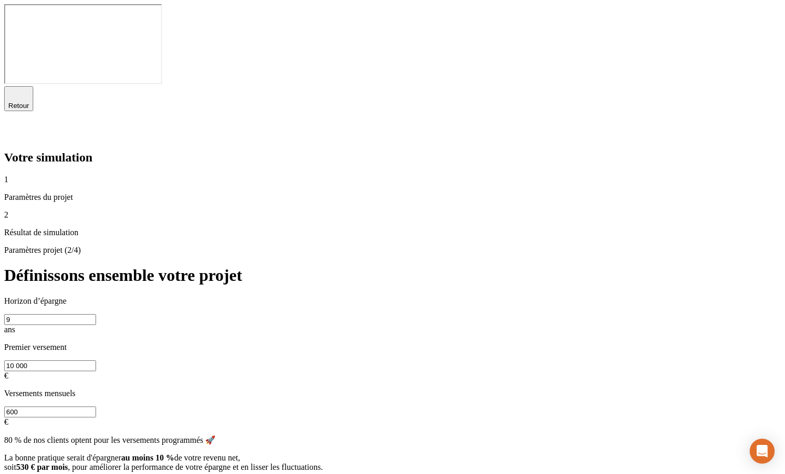
click at [28, 88] on div "Retour" at bounding box center [18, 99] width 21 height 22
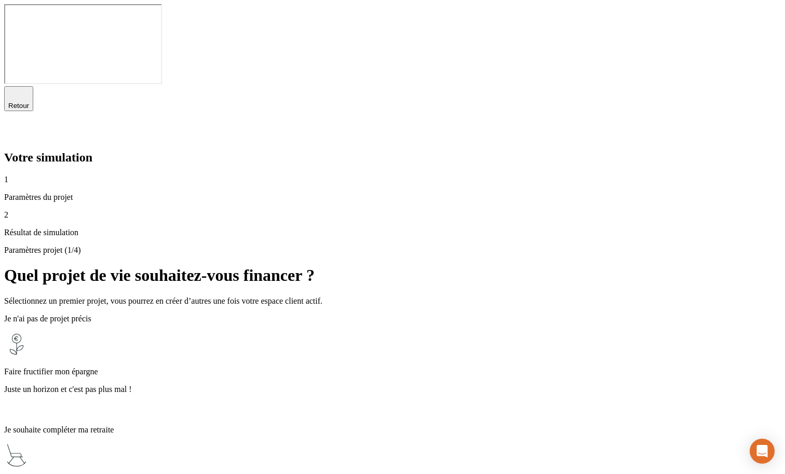
click at [383, 463] on p "Compléter ma retraite" at bounding box center [392, 482] width 777 height 9
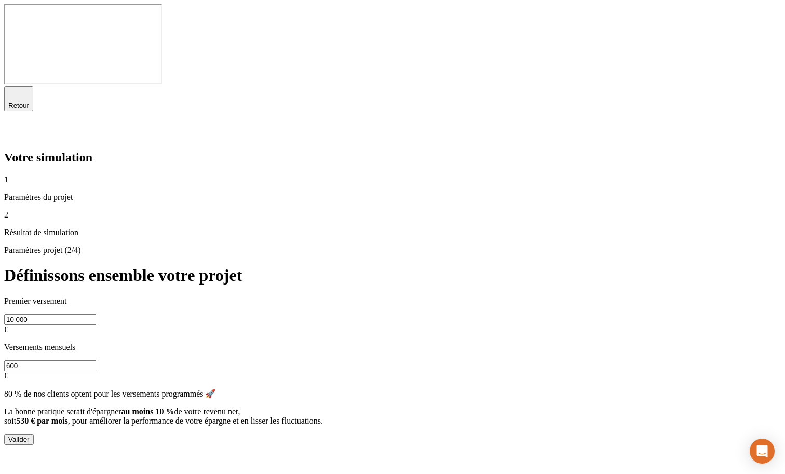
click at [29, 102] on span "Retour" at bounding box center [18, 106] width 21 height 8
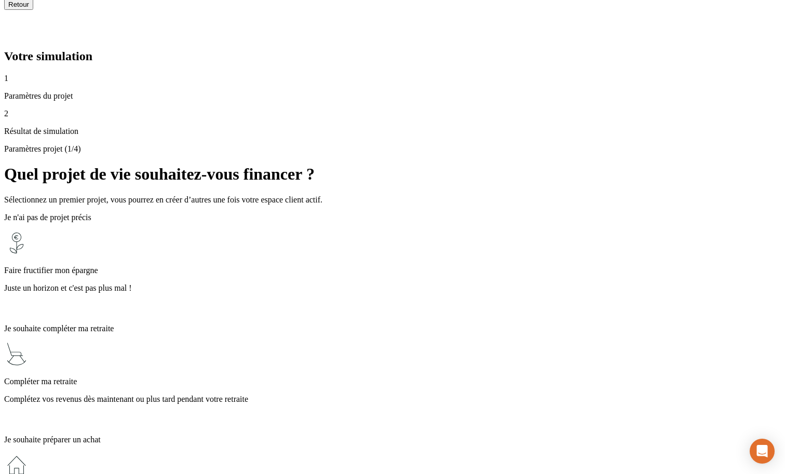
scroll to position [201, 0]
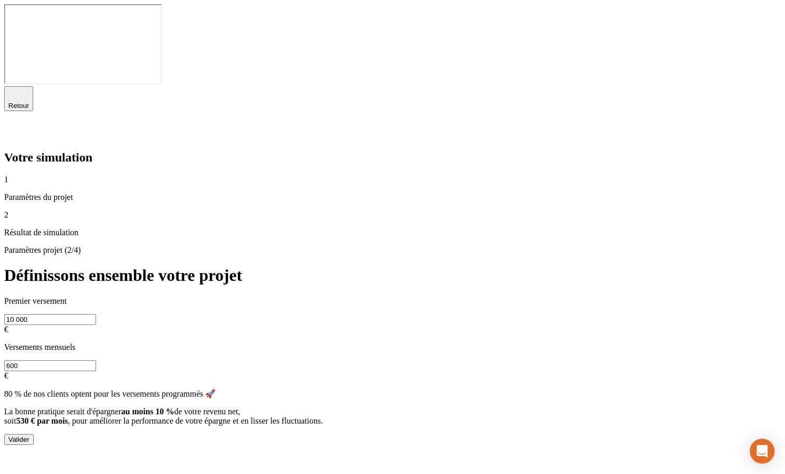
click at [29, 102] on span "Retour" at bounding box center [18, 106] width 21 height 8
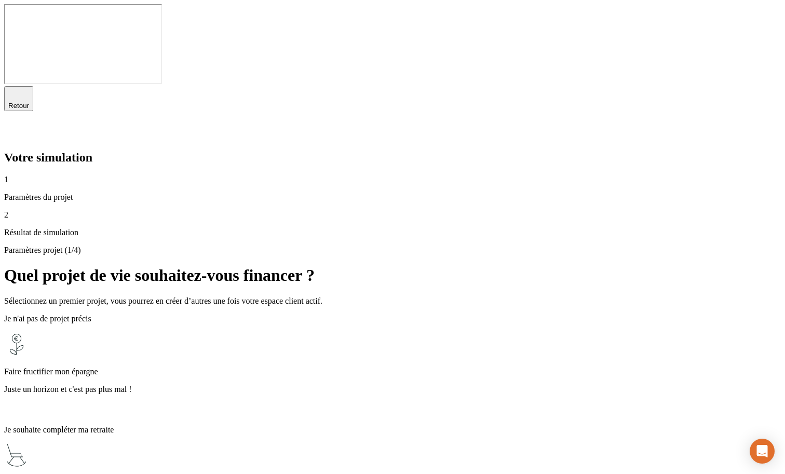
scroll to position [201, 0]
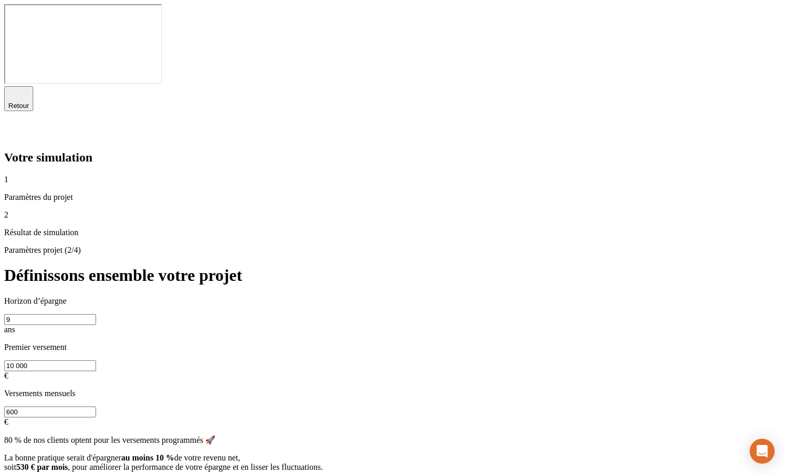
click at [29, 102] on span "Retour" at bounding box center [18, 106] width 21 height 8
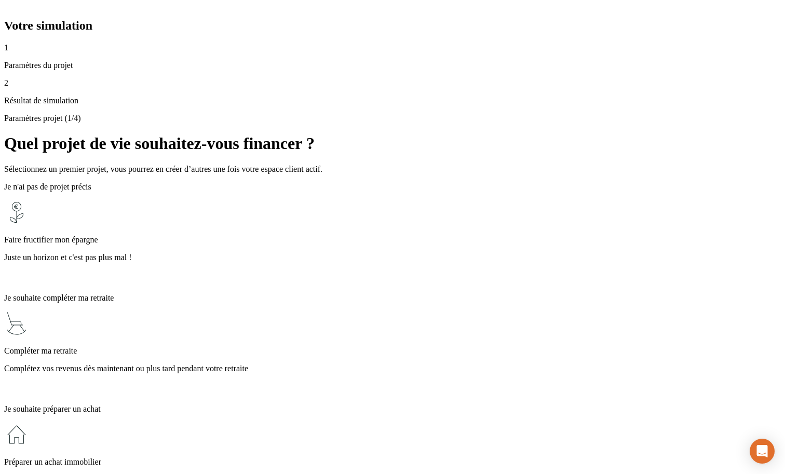
scroll to position [201, 0]
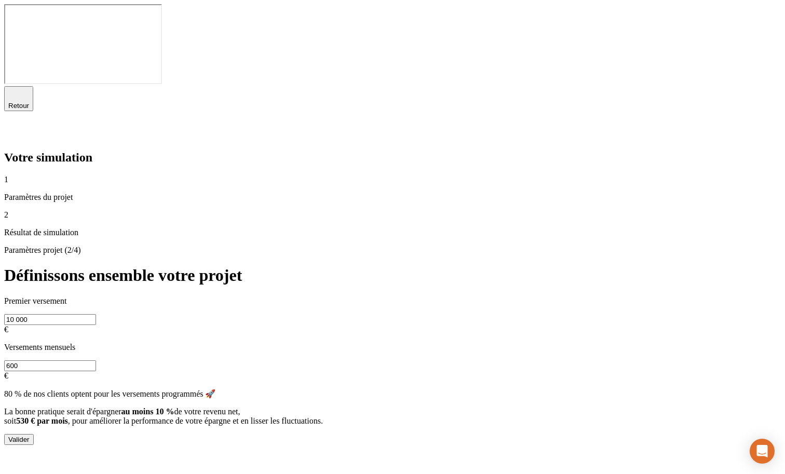
click at [282, 297] on p "Premier versement" at bounding box center [392, 301] width 777 height 9
click at [4, 237] on div "Votre simulation 1 Paramètres du projet 2 Résultat de simulation" at bounding box center [392, 194] width 777 height 87
click at [17, 126] on icon at bounding box center [10, 132] width 12 height 12
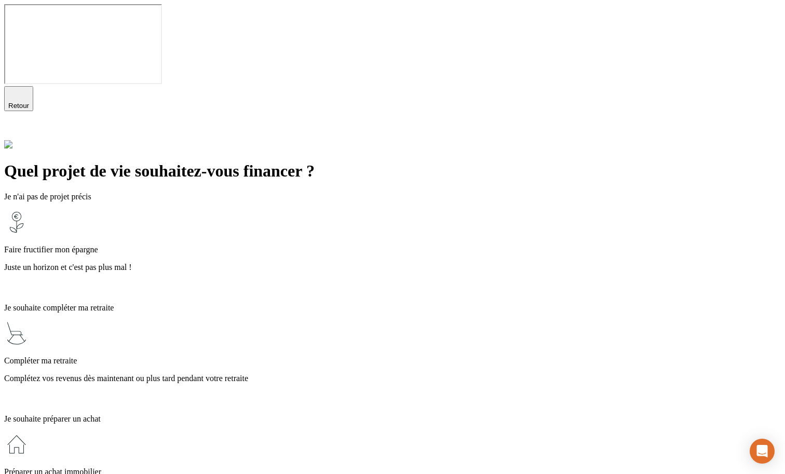
click at [344, 245] on p "Faire fructifier mon épargne" at bounding box center [392, 249] width 777 height 9
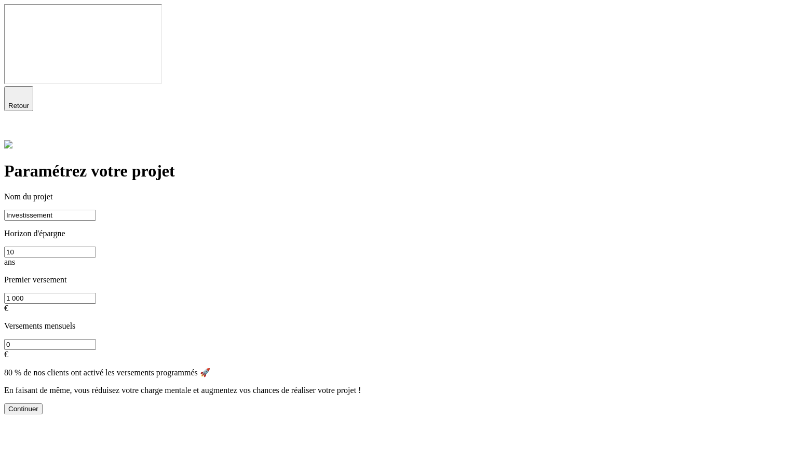
click at [312, 192] on div "Nom du projet Investissement Horizon d'épargne 10 ans Premier versement 1 000 €…" at bounding box center [392, 275] width 777 height 167
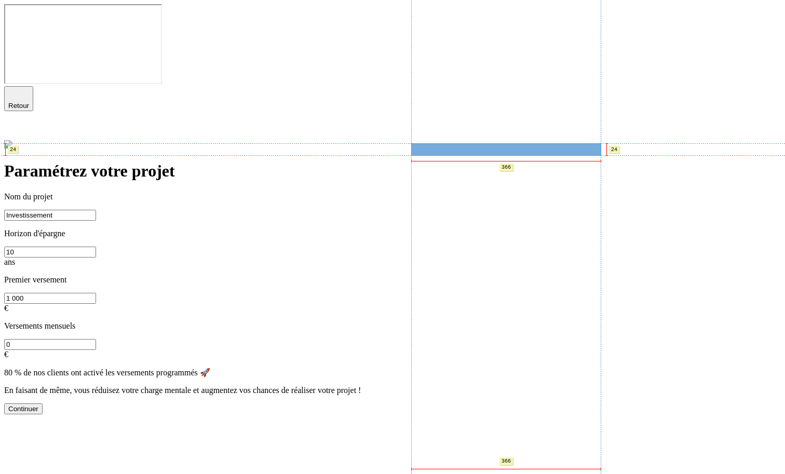
click at [415, 321] on p "Versements mensuels" at bounding box center [392, 325] width 777 height 9
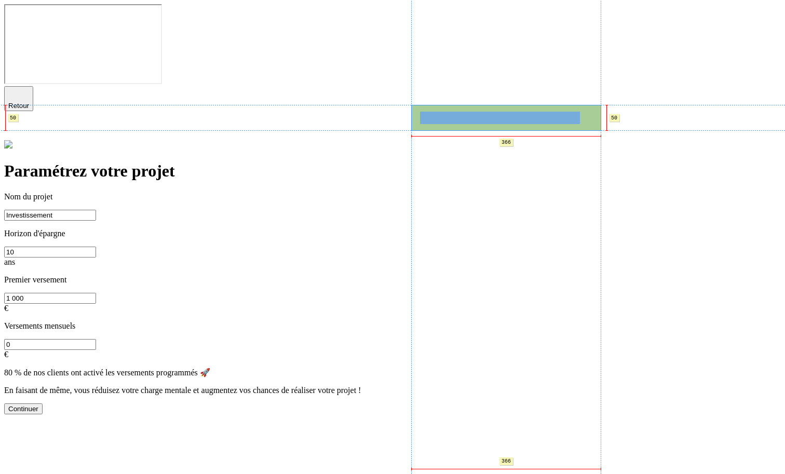
click at [96, 247] on input "10" at bounding box center [50, 252] width 92 height 11
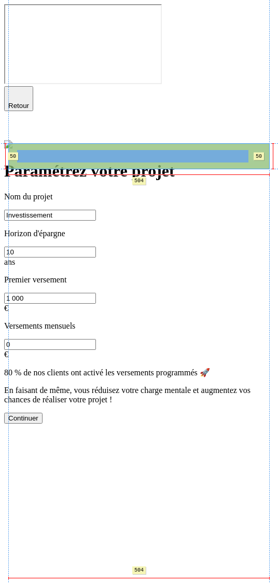
click at [96, 247] on input "10" at bounding box center [50, 252] width 92 height 11
click at [61, 229] on p "Horizon d'épargne" at bounding box center [139, 233] width 270 height 9
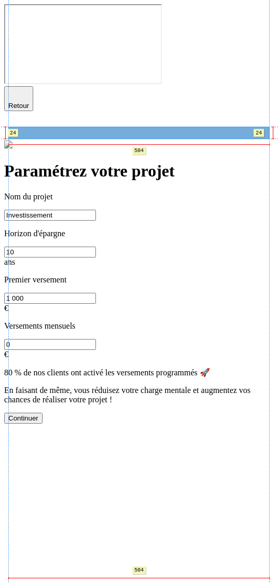
click at [90, 210] on input "Investissement" at bounding box center [50, 215] width 92 height 11
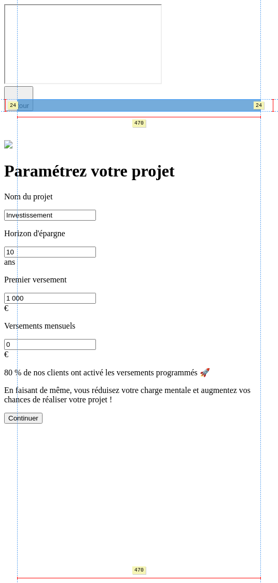
click at [74, 210] on input "Investissement" at bounding box center [50, 215] width 92 height 11
click at [65, 210] on input "Investissement" at bounding box center [50, 215] width 92 height 11
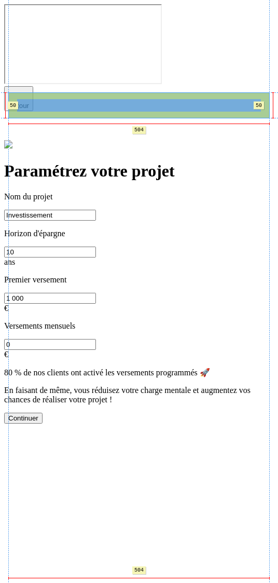
click at [63, 247] on input "10" at bounding box center [50, 252] width 92 height 11
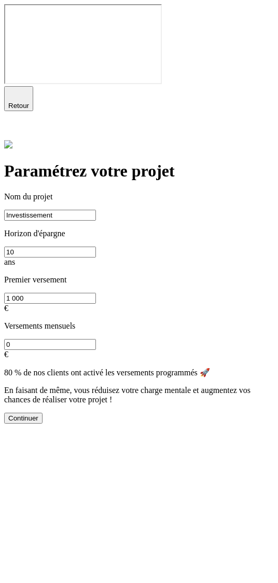
click at [43, 247] on input "10" at bounding box center [50, 252] width 92 height 11
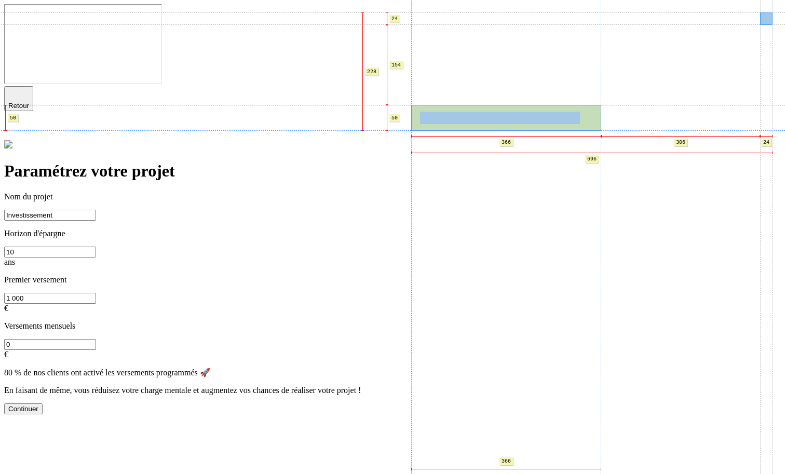
click at [17, 126] on icon at bounding box center [10, 132] width 12 height 12
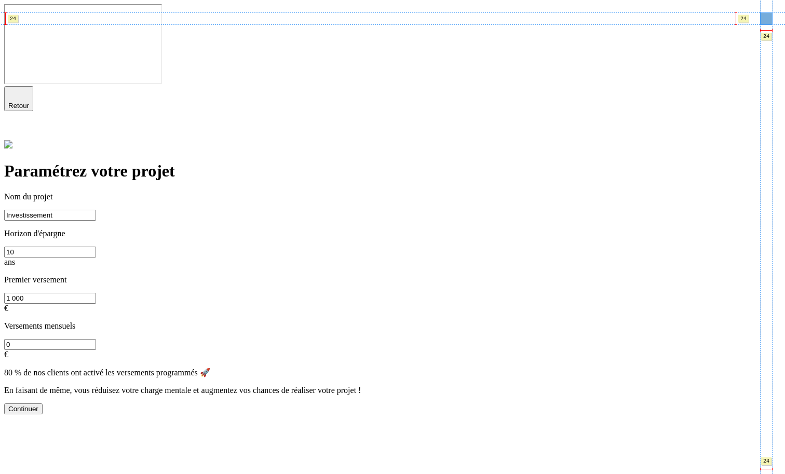
click at [17, 126] on icon at bounding box center [10, 132] width 12 height 12
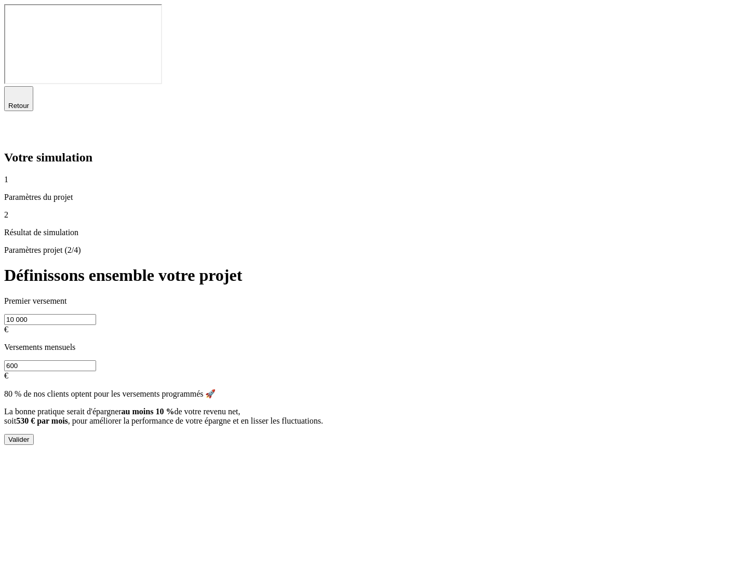
click at [28, 88] on div "Retour" at bounding box center [18, 99] width 21 height 22
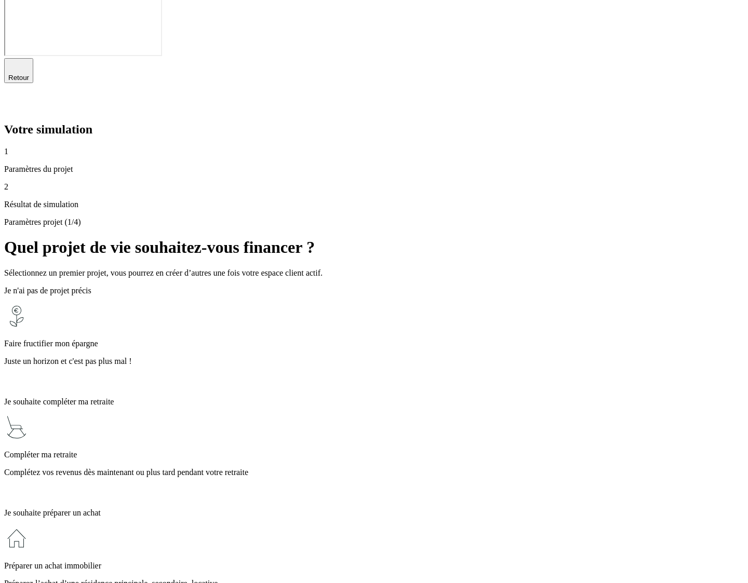
scroll to position [92, 0]
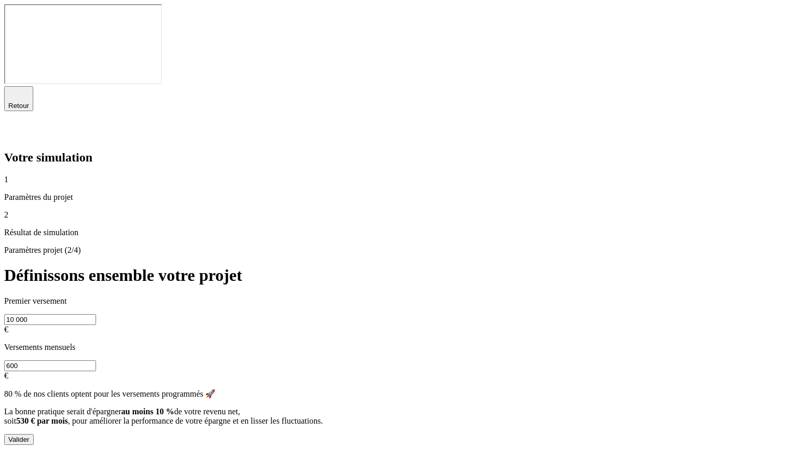
click at [17, 126] on icon at bounding box center [10, 132] width 12 height 12
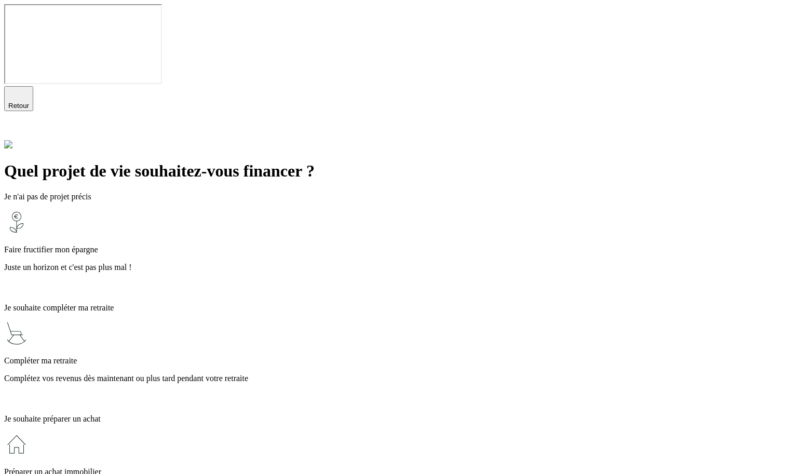
click at [259, 210] on div "Faire fructifier mon épargne Juste un horizon et c'est pas plus mal !" at bounding box center [392, 252] width 777 height 85
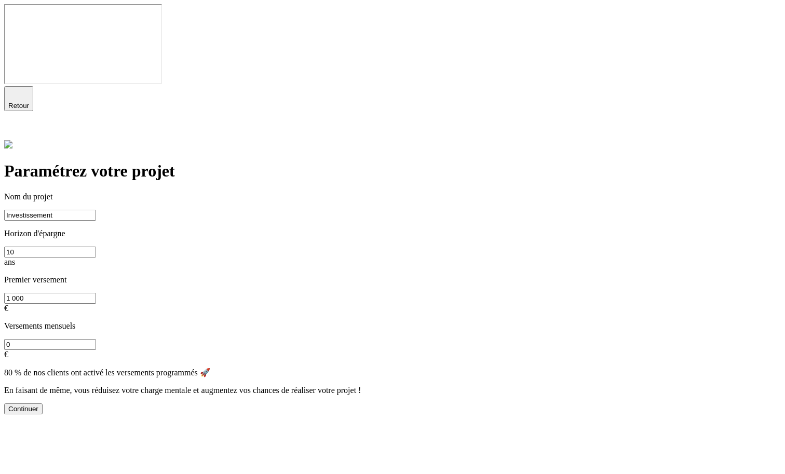
click at [17, 126] on icon at bounding box center [10, 132] width 12 height 12
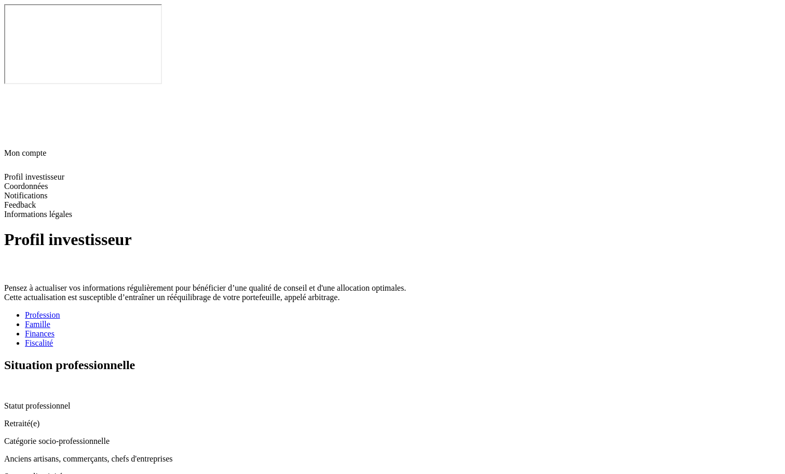
click at [11, 383] on icon at bounding box center [8, 386] width 7 height 7
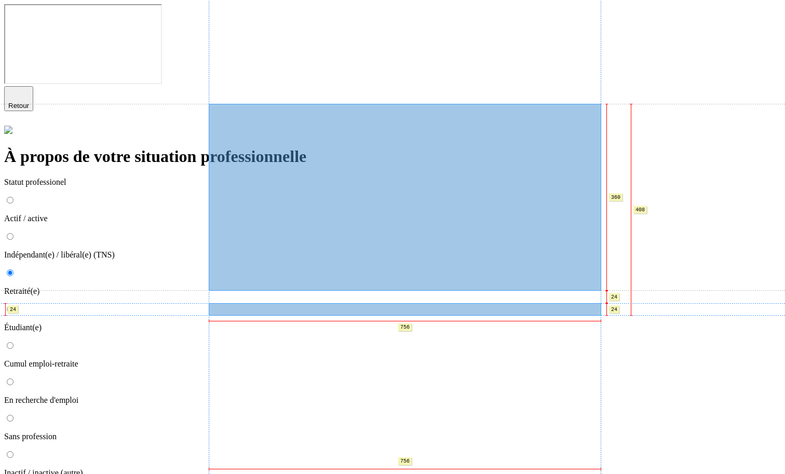
click at [331, 272] on div "Actif / active Indépendant(e) / libéral(e) (TNS) Retraité(e) Étudiant(e) Cumul …" at bounding box center [392, 336] width 777 height 283
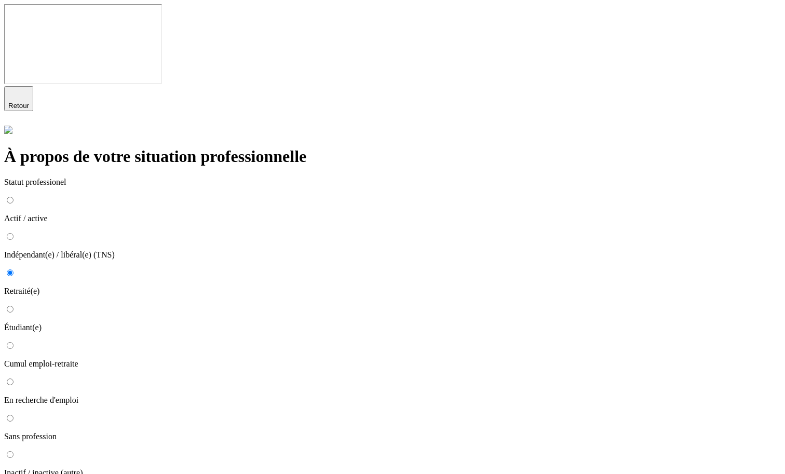
click at [29, 102] on span "Retour" at bounding box center [18, 106] width 21 height 8
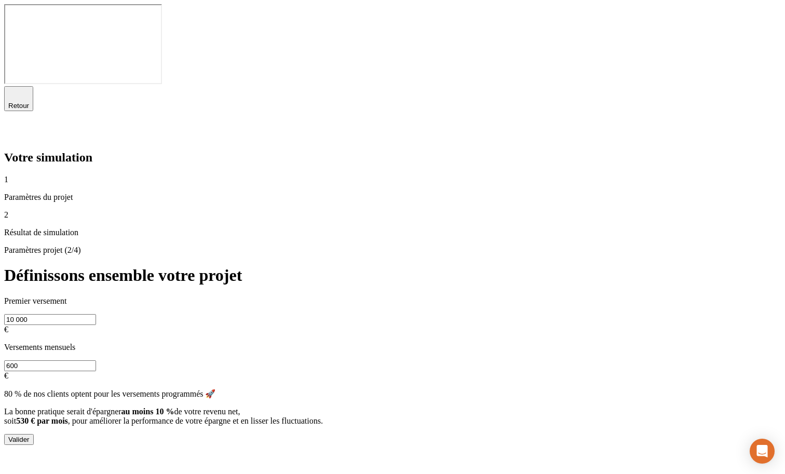
click at [34, 434] on button "Valider" at bounding box center [19, 439] width 30 height 11
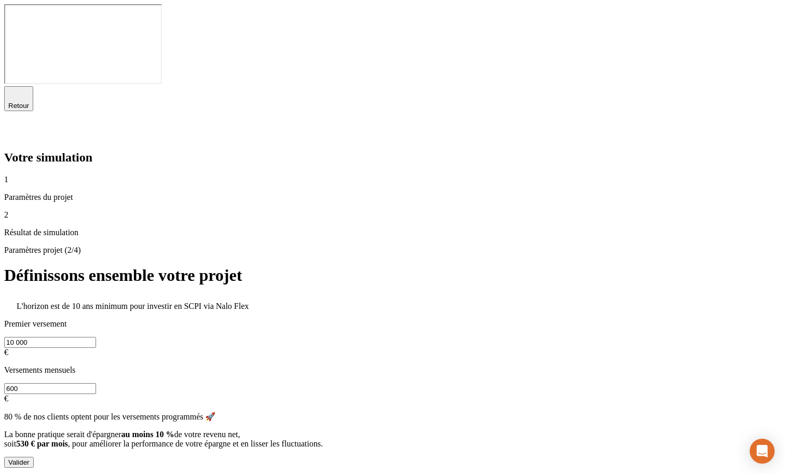
click at [34, 457] on button "Valider" at bounding box center [19, 462] width 30 height 11
click at [96, 337] on input "10 000" at bounding box center [50, 342] width 92 height 11
click at [30, 459] on div "Valider" at bounding box center [18, 463] width 21 height 8
click at [274, 297] on div "L'horizon est de 10 ans minimum pour investir en SCPI via Nalo Flex" at bounding box center [392, 304] width 777 height 15
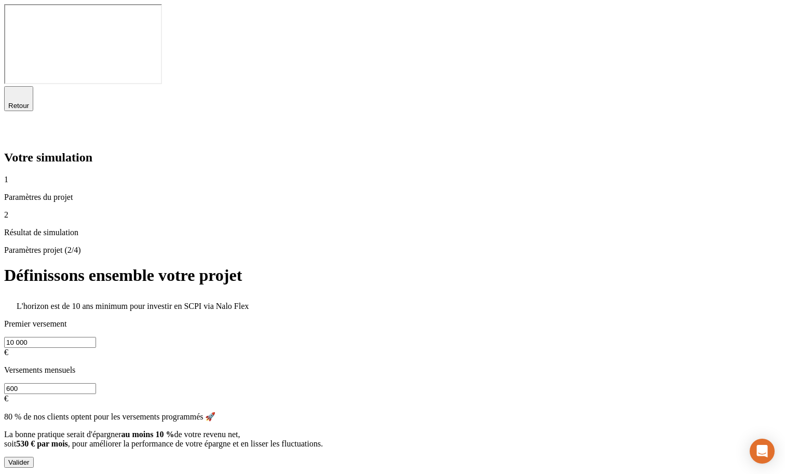
click at [29, 102] on span "Retour" at bounding box center [18, 106] width 21 height 8
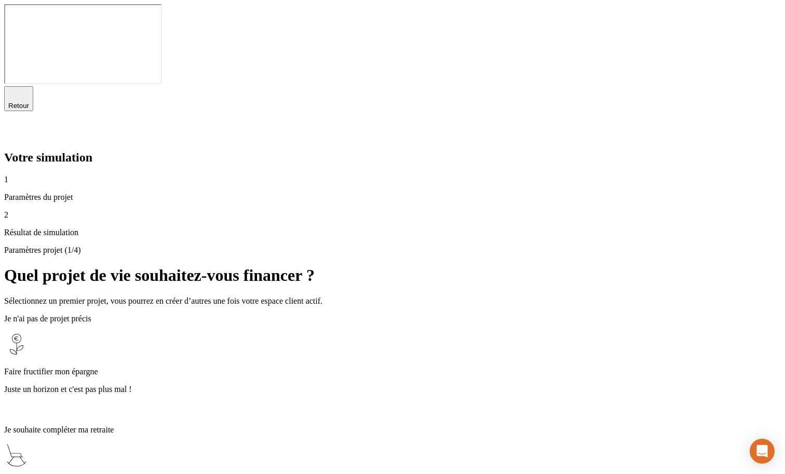
scroll to position [201, 0]
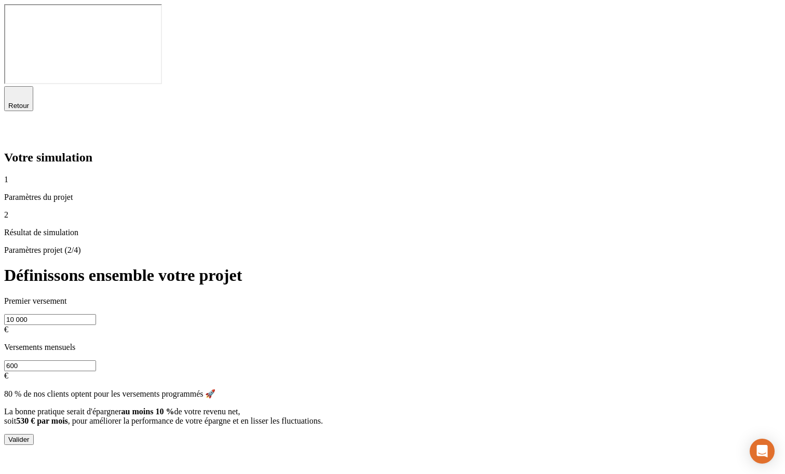
click at [34, 434] on button "Valider" at bounding box center [19, 439] width 30 height 11
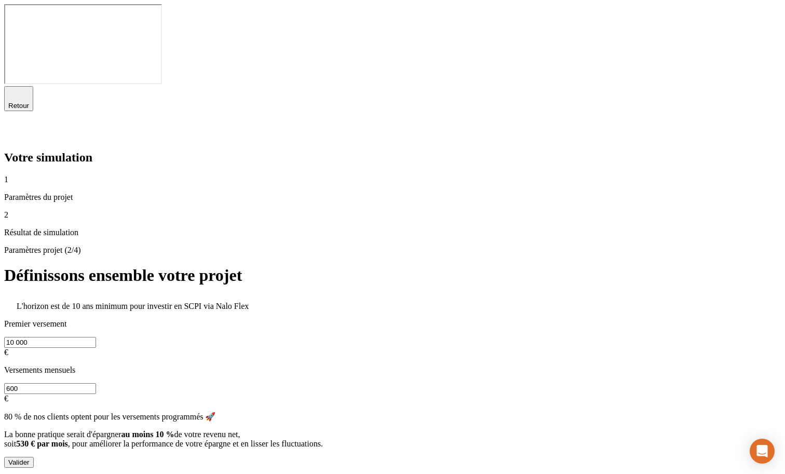
click at [307, 297] on div "L'horizon est de 10 ans minimum pour investir en SCPI via Nalo Flex Premier ver…" at bounding box center [392, 350] width 777 height 107
click at [29, 102] on span "Retour" at bounding box center [18, 106] width 21 height 8
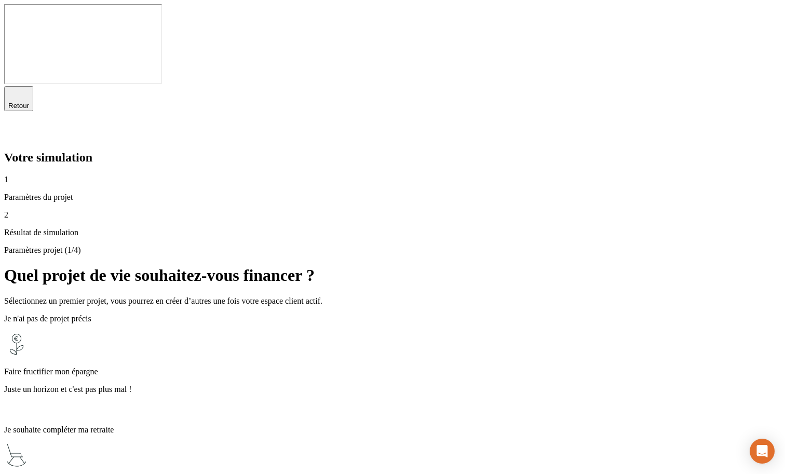
click at [328, 385] on p "Juste un horizon et c'est pas plus mal !" at bounding box center [392, 389] width 777 height 9
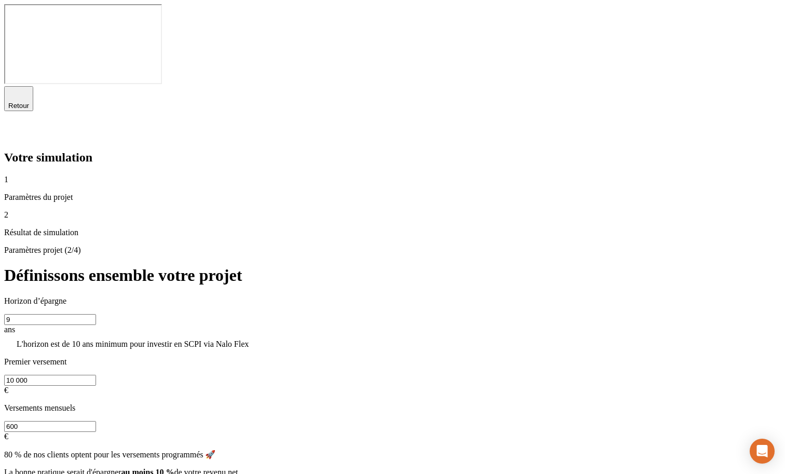
click at [96, 314] on input "9" at bounding box center [50, 319] width 92 height 11
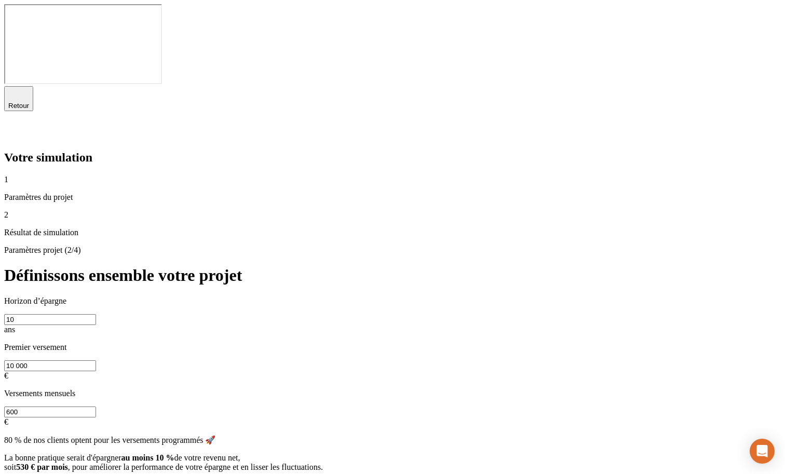
type input "10"
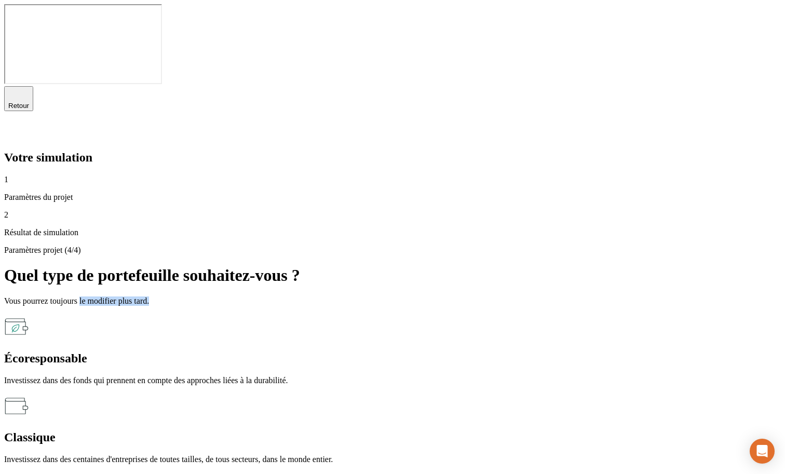
drag, startPoint x: 324, startPoint y: 117, endPoint x: 403, endPoint y: 118, distance: 79.0
click at [406, 297] on p "Vous pourrez toujours le modifier plus tard." at bounding box center [392, 301] width 777 height 9
click at [418, 246] on div "Paramètres projet (4/4) Quel type de portefeuille souhaitez-vous ? Vous pourrez…" at bounding box center [392, 355] width 777 height 219
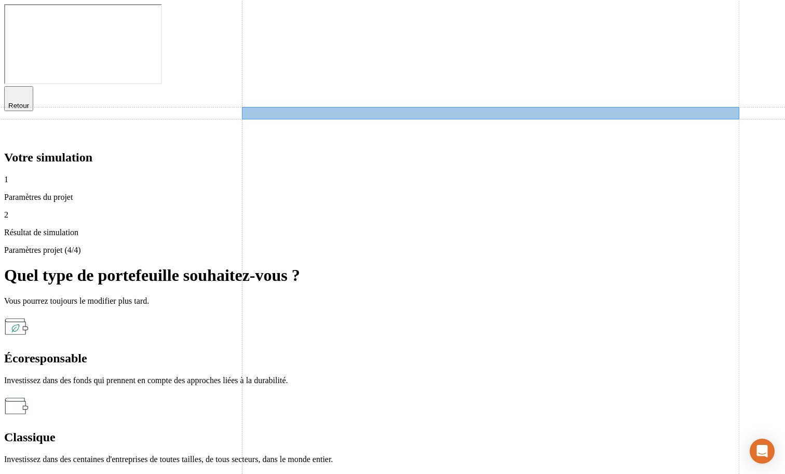
click at [340, 297] on p "Vous pourrez toujours le modifier plus tard." at bounding box center [392, 301] width 777 height 9
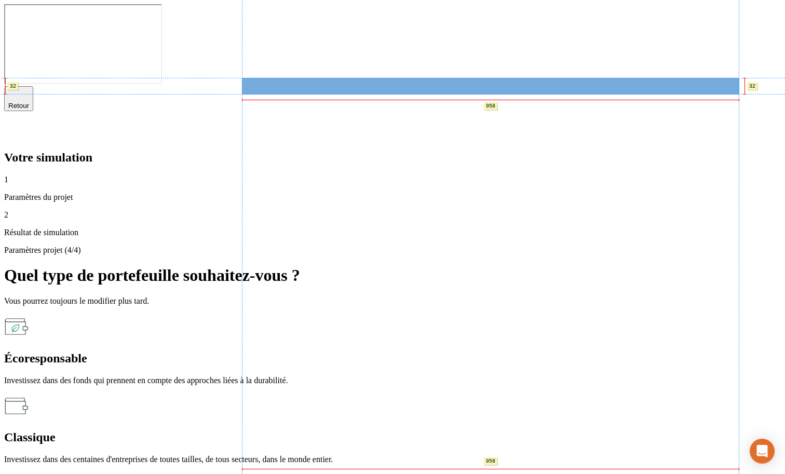
click at [351, 266] on h1 "Quel type de portefeuille souhaitez-vous ?" at bounding box center [392, 275] width 777 height 19
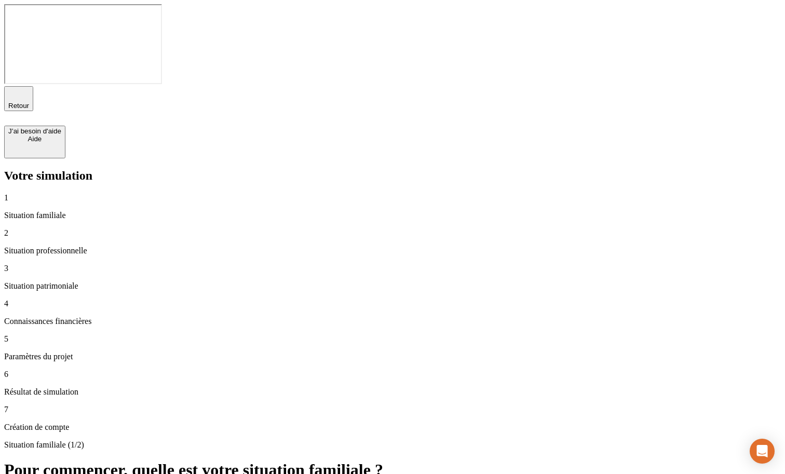
click at [75, 352] on p "Paramètres du projet" at bounding box center [392, 356] width 777 height 9
